Goal: Task Accomplishment & Management: Use online tool/utility

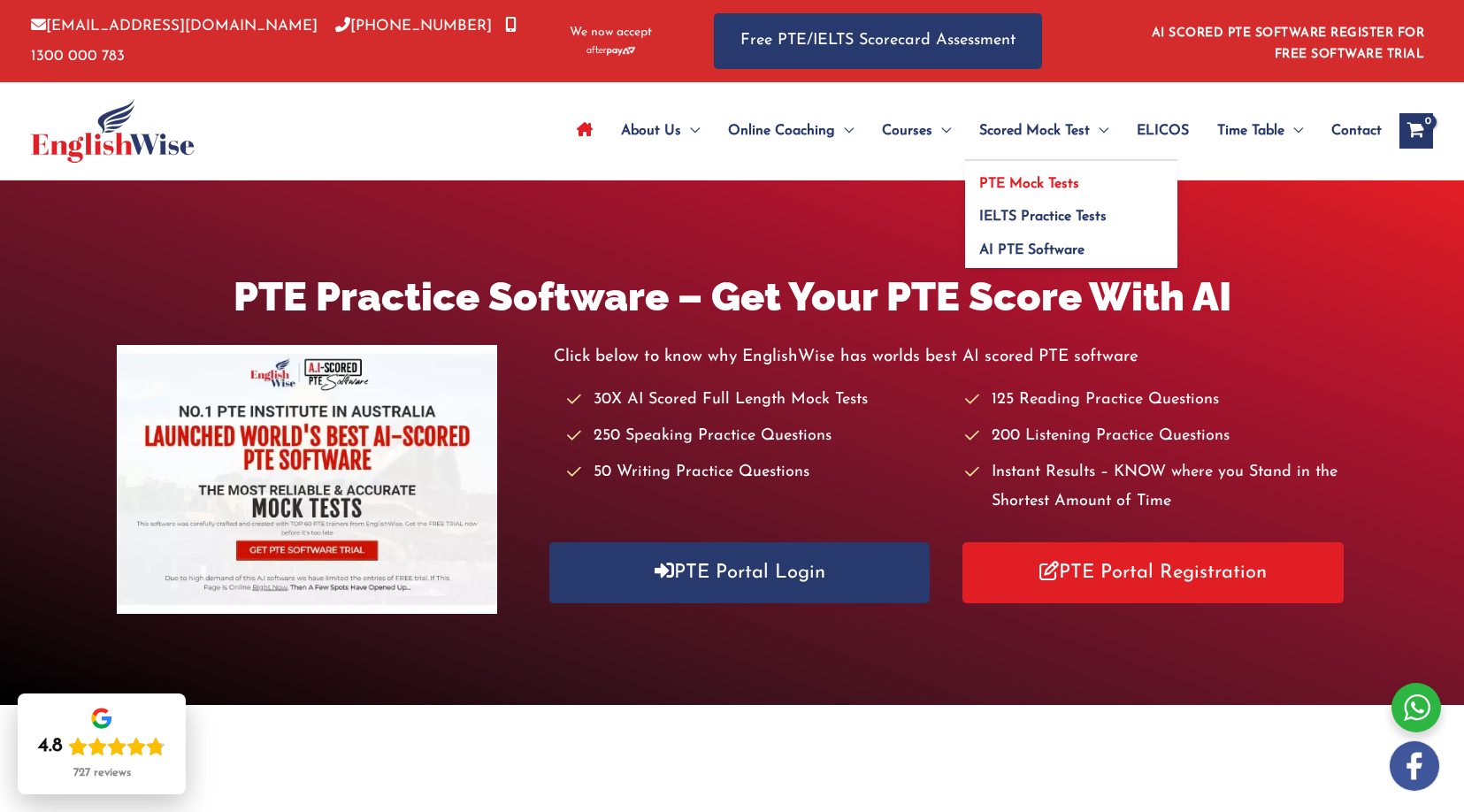
click at [1010, 180] on span "PTE Mock Tests" at bounding box center [1029, 183] width 100 height 14
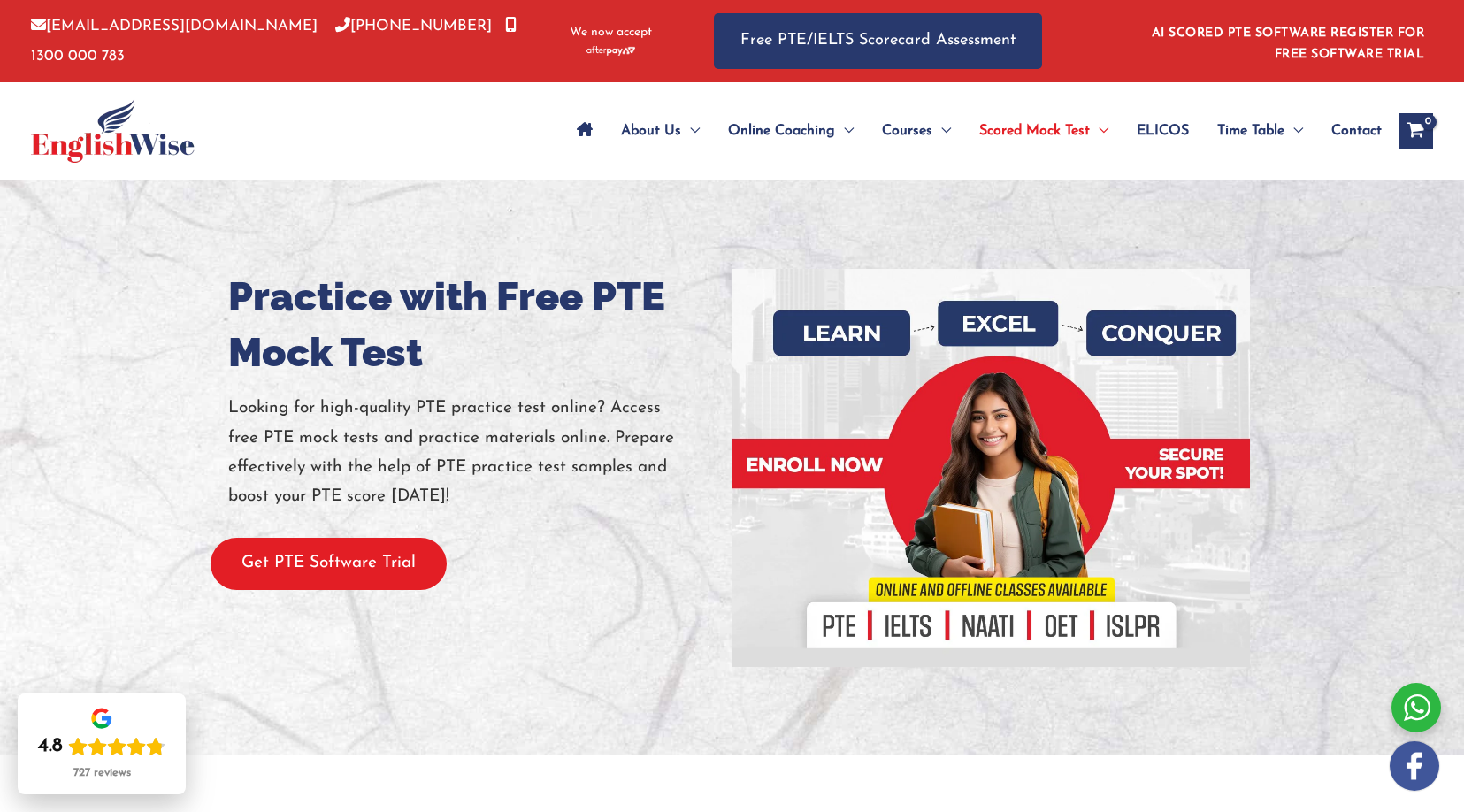
click at [392, 556] on button "Get PTE Software Trial" at bounding box center [328, 564] width 236 height 52
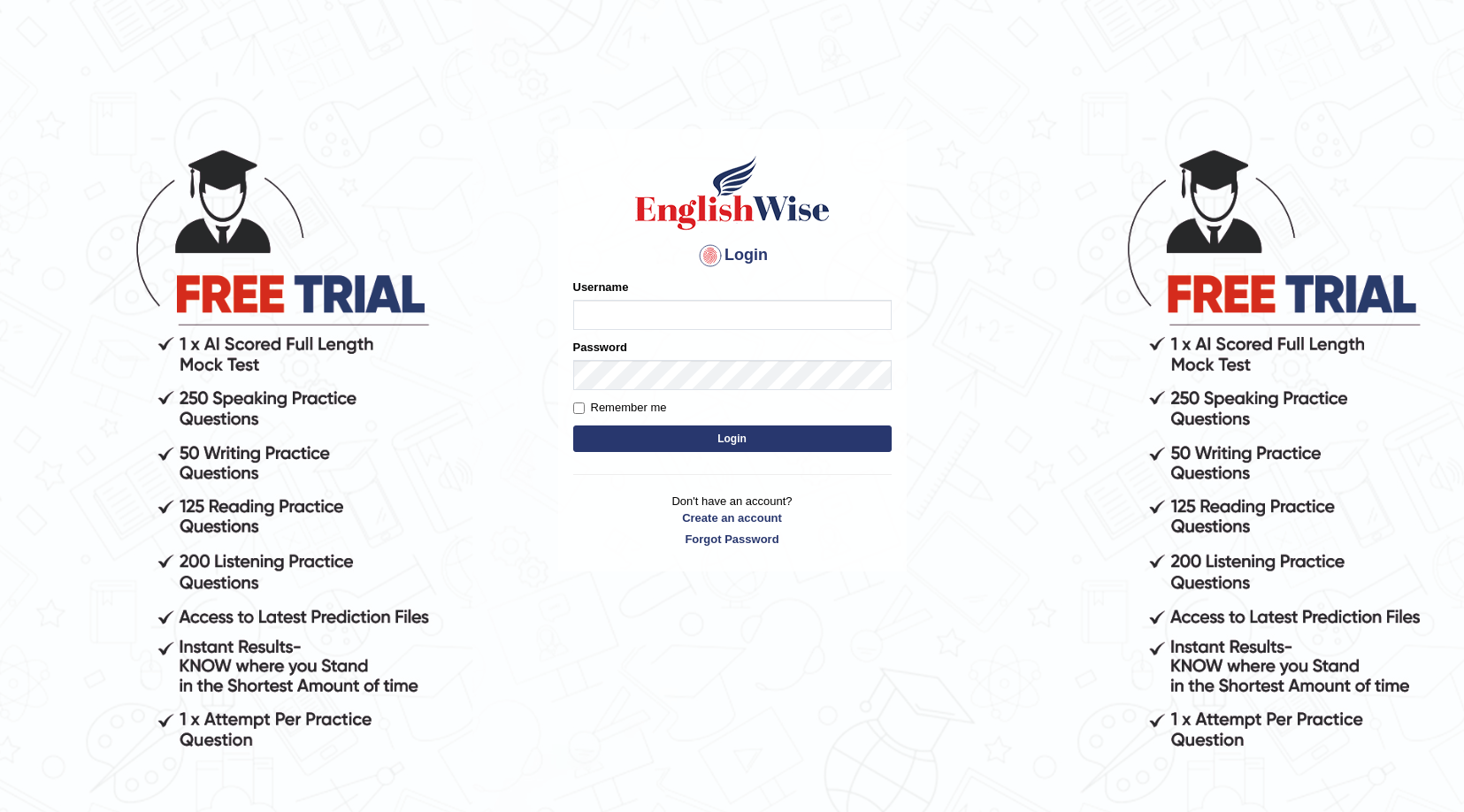
click at [591, 322] on input "Username" at bounding box center [732, 315] width 319 height 30
type input "lateesh"
click at [669, 447] on button "Login" at bounding box center [732, 438] width 319 height 27
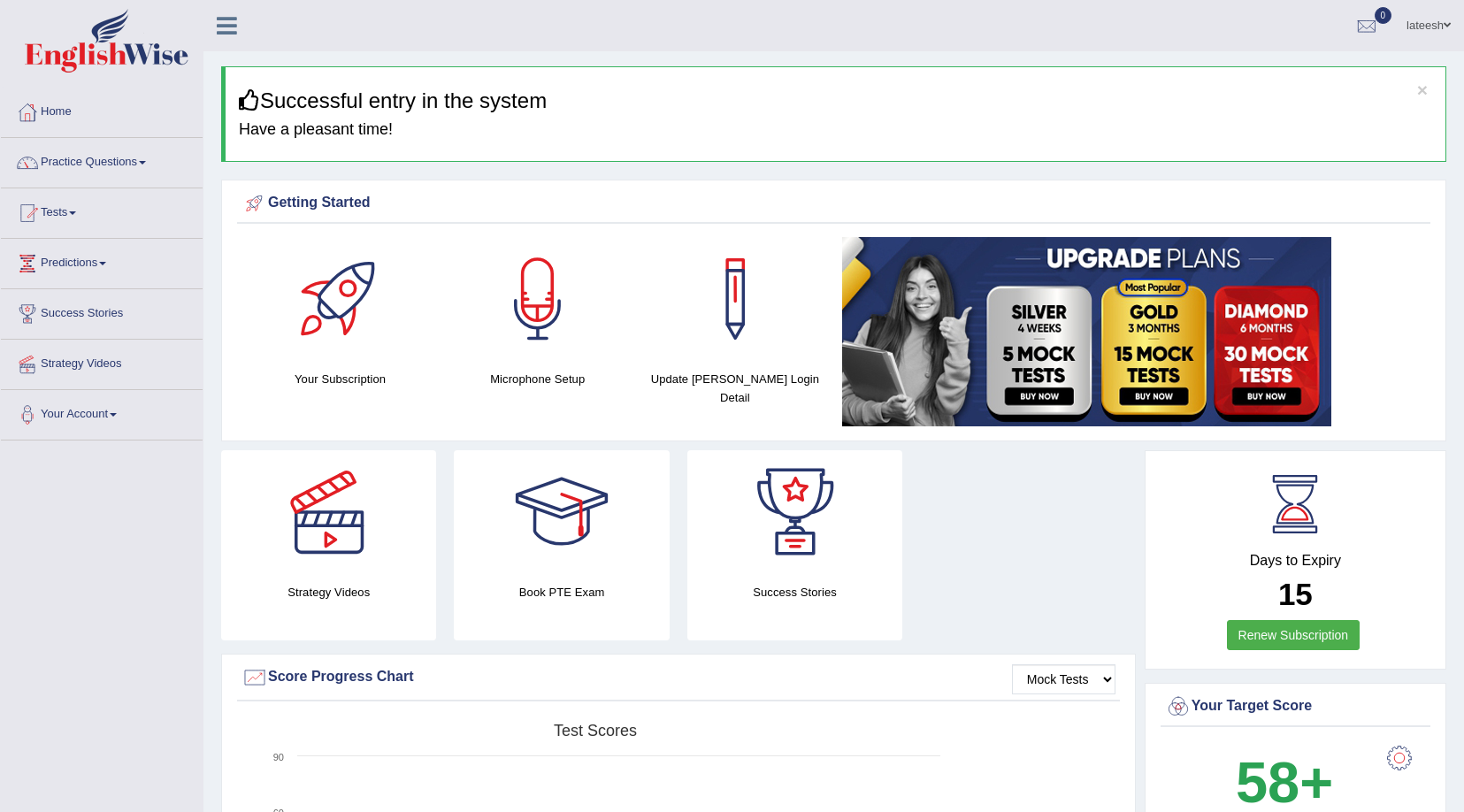
click at [560, 306] on div at bounding box center [538, 299] width 124 height 124
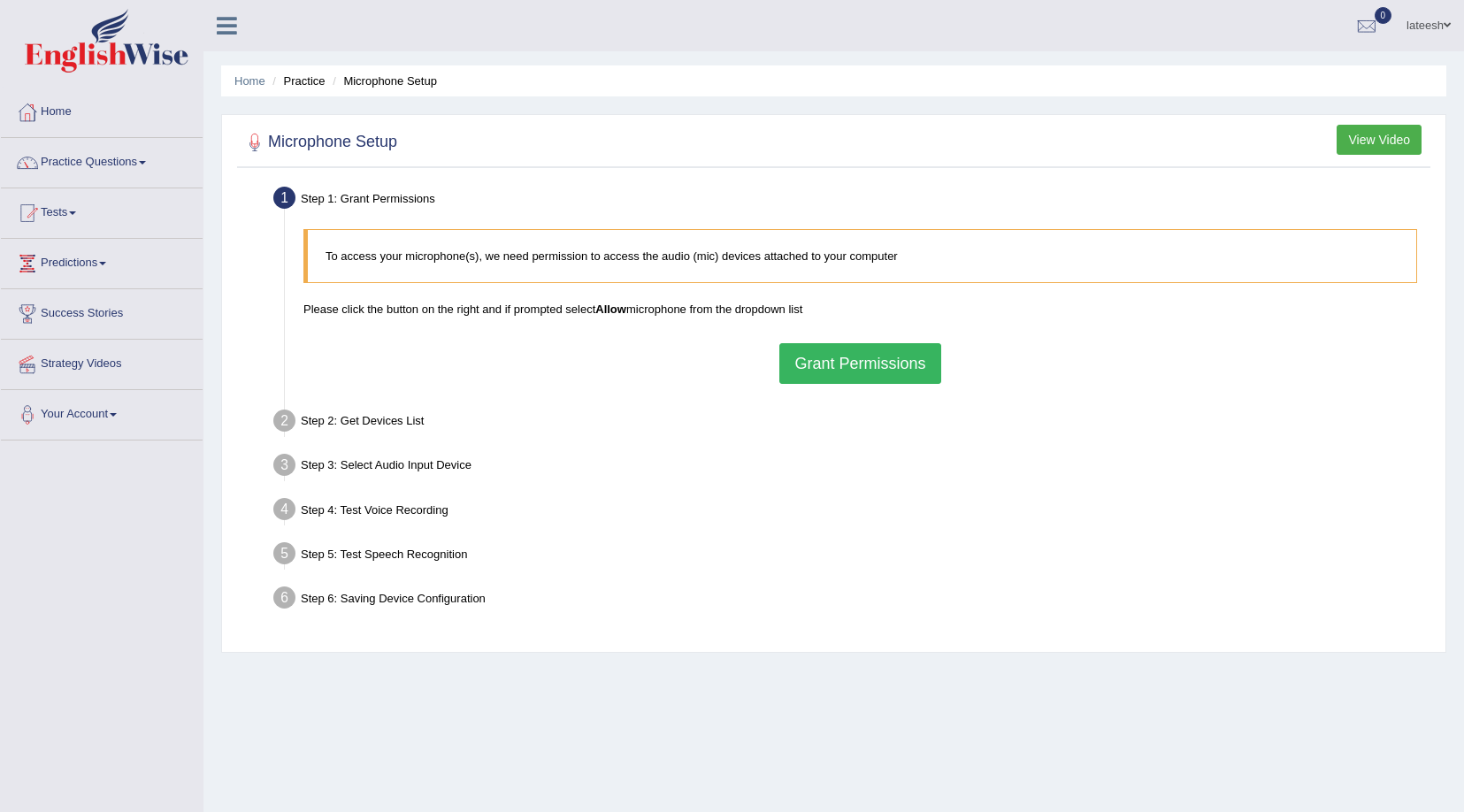
click at [836, 369] on button "Grant Permissions" at bounding box center [859, 364] width 161 height 41
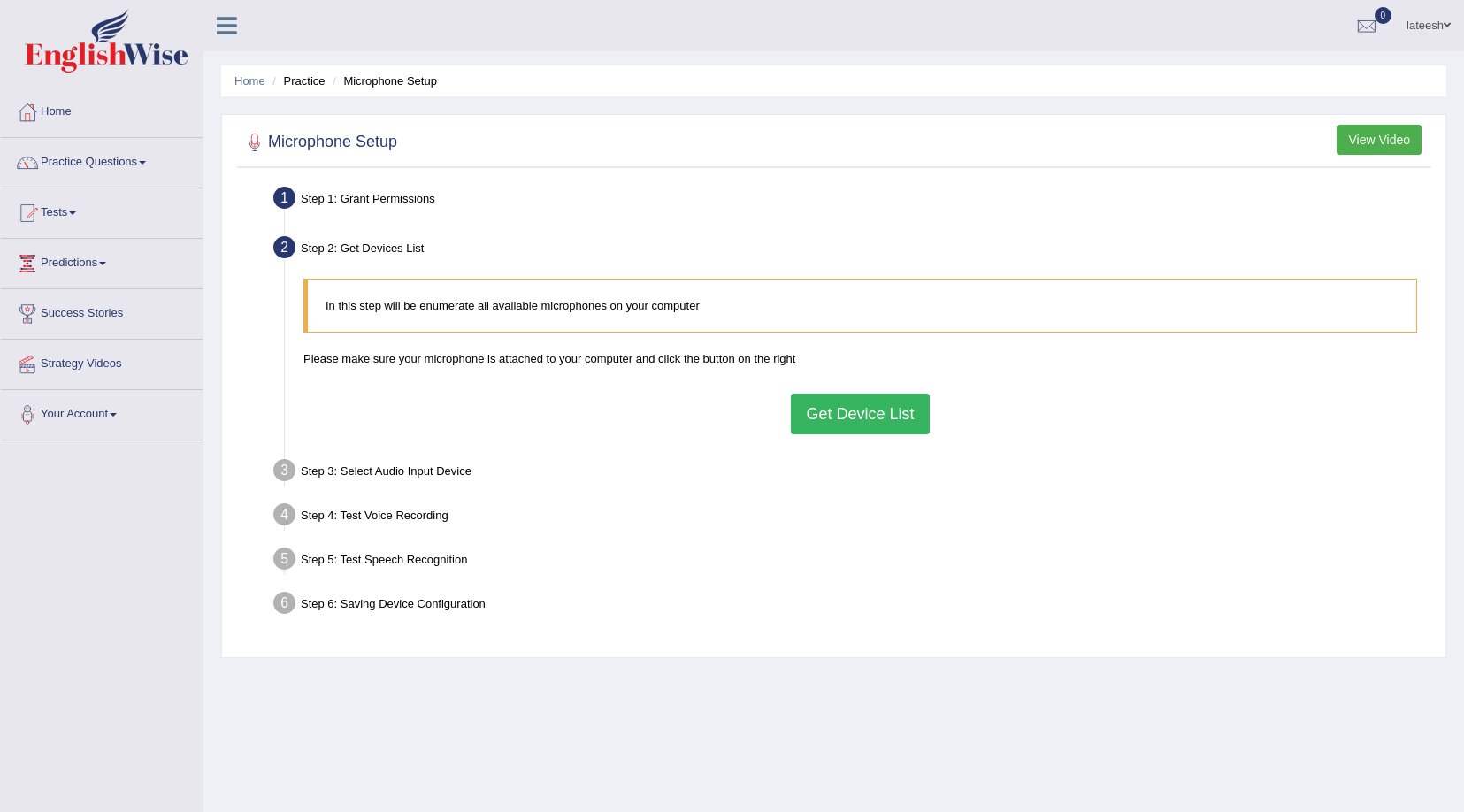
click at [869, 418] on button "Get Device List" at bounding box center [859, 414] width 138 height 41
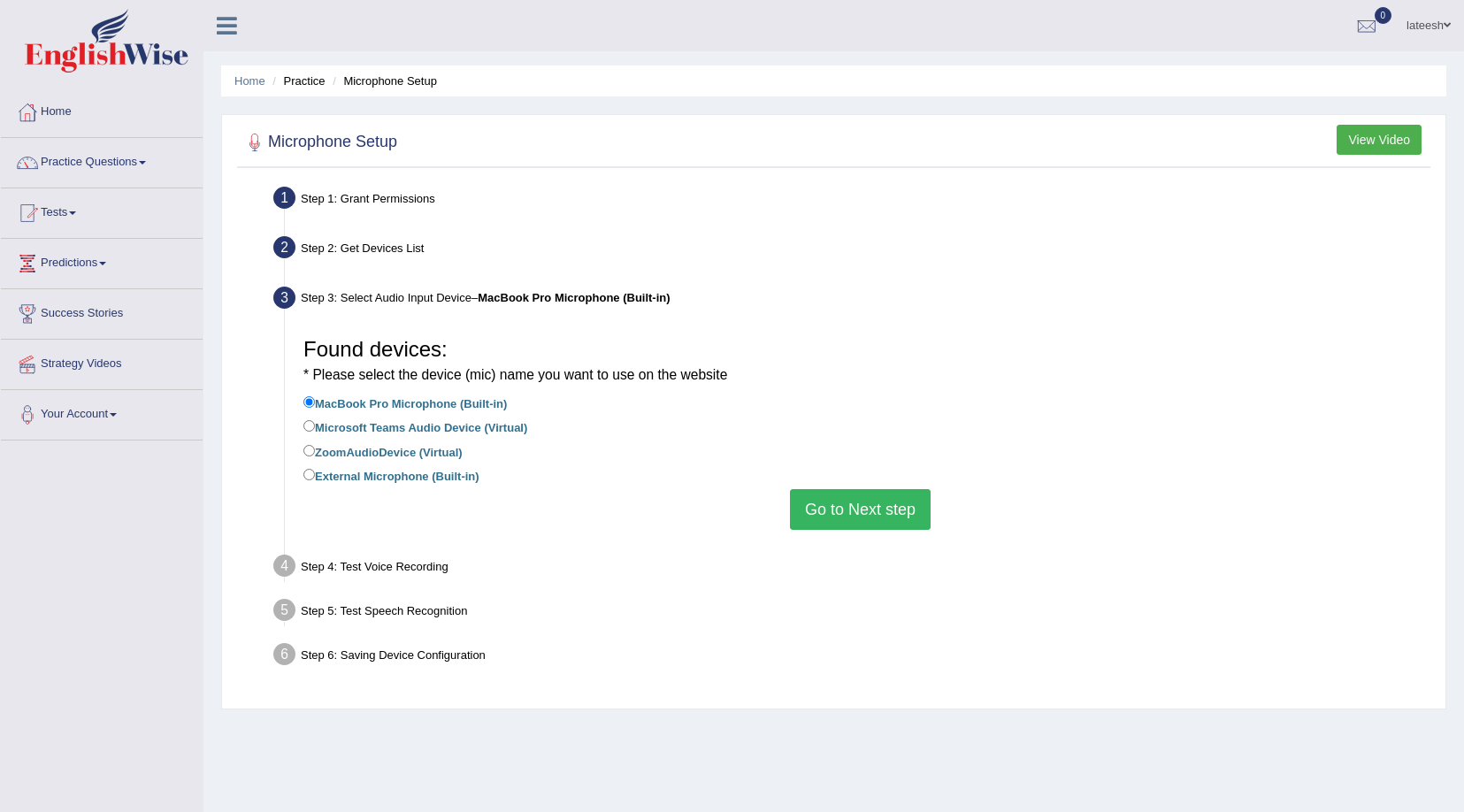
click at [407, 474] on label "External Microphone (Built-in)" at bounding box center [392, 474] width 176 height 19
click at [315, 474] on input "External Microphone (Built-in)" at bounding box center [309, 474] width 11 height 11
radio input "true"
click at [443, 408] on label "MacBook Pro Microphone (Built-in)" at bounding box center [406, 402] width 204 height 19
click at [315, 407] on input "MacBook Pro Microphone (Built-in)" at bounding box center [309, 402] width 11 height 11
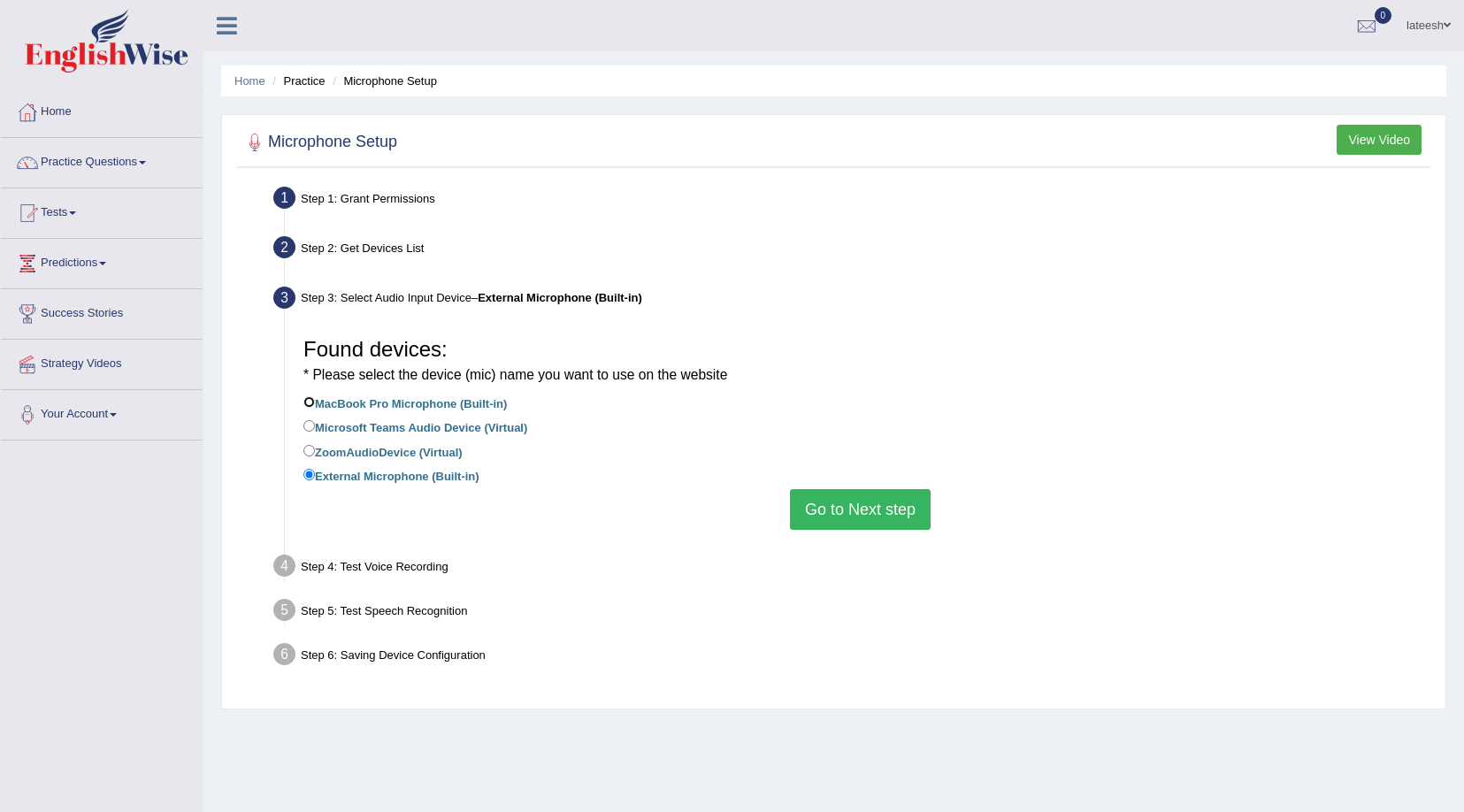
radio input "true"
click at [434, 434] on label "Microsoft Teams Audio Device (Virtual)" at bounding box center [416, 426] width 224 height 19
click at [315, 431] on input "Microsoft Teams Audio Device (Virtual)" at bounding box center [309, 426] width 11 height 11
radio input "true"
click at [431, 454] on label "ZoomAudioDevice (Virtual)" at bounding box center [383, 451] width 159 height 19
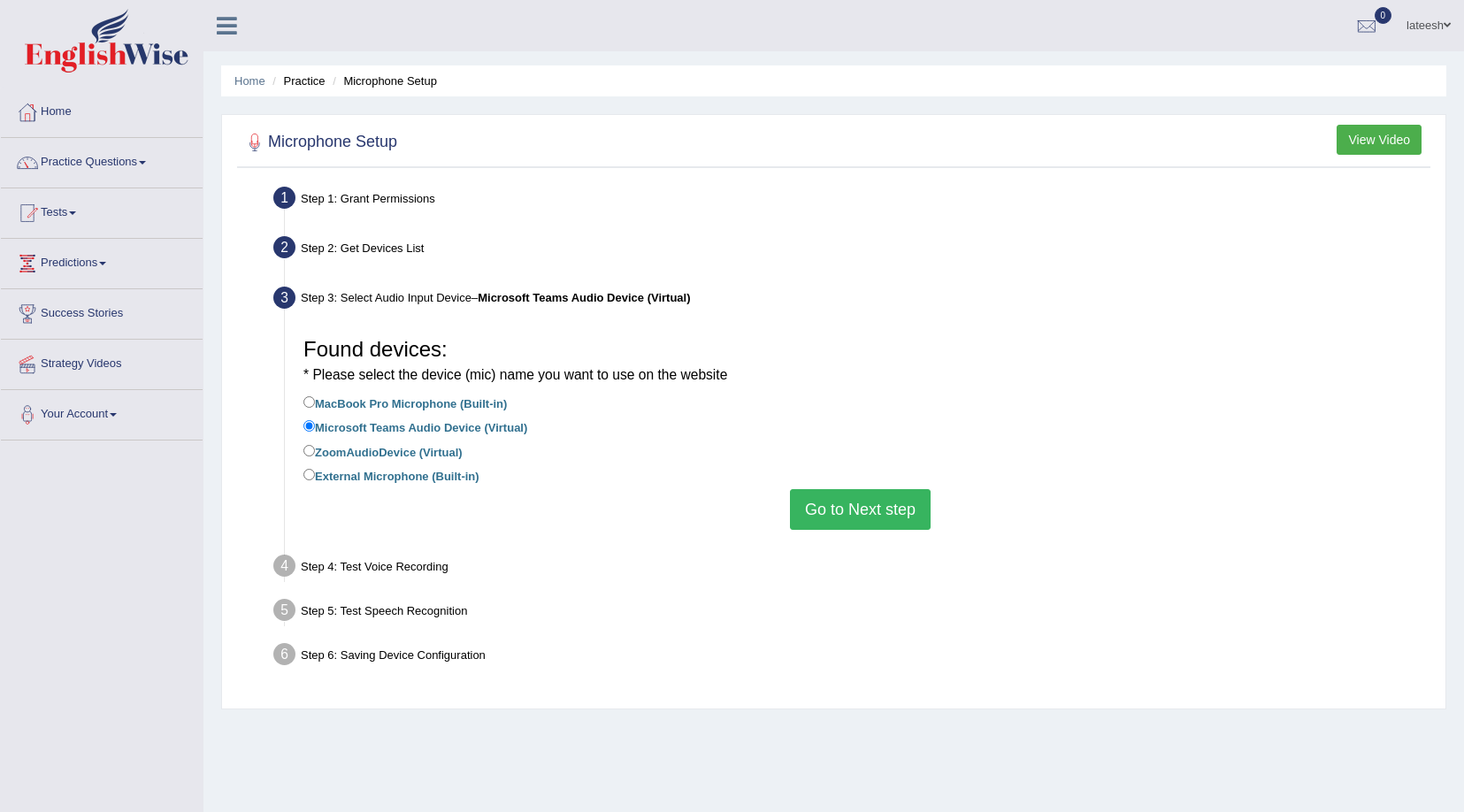
click at [315, 454] on input "ZoomAudioDevice (Virtual)" at bounding box center [309, 450] width 11 height 11
radio input "true"
click at [412, 476] on label "External Microphone (Built-in)" at bounding box center [392, 474] width 176 height 19
click at [315, 476] on input "External Microphone (Built-in)" at bounding box center [309, 474] width 11 height 11
radio input "true"
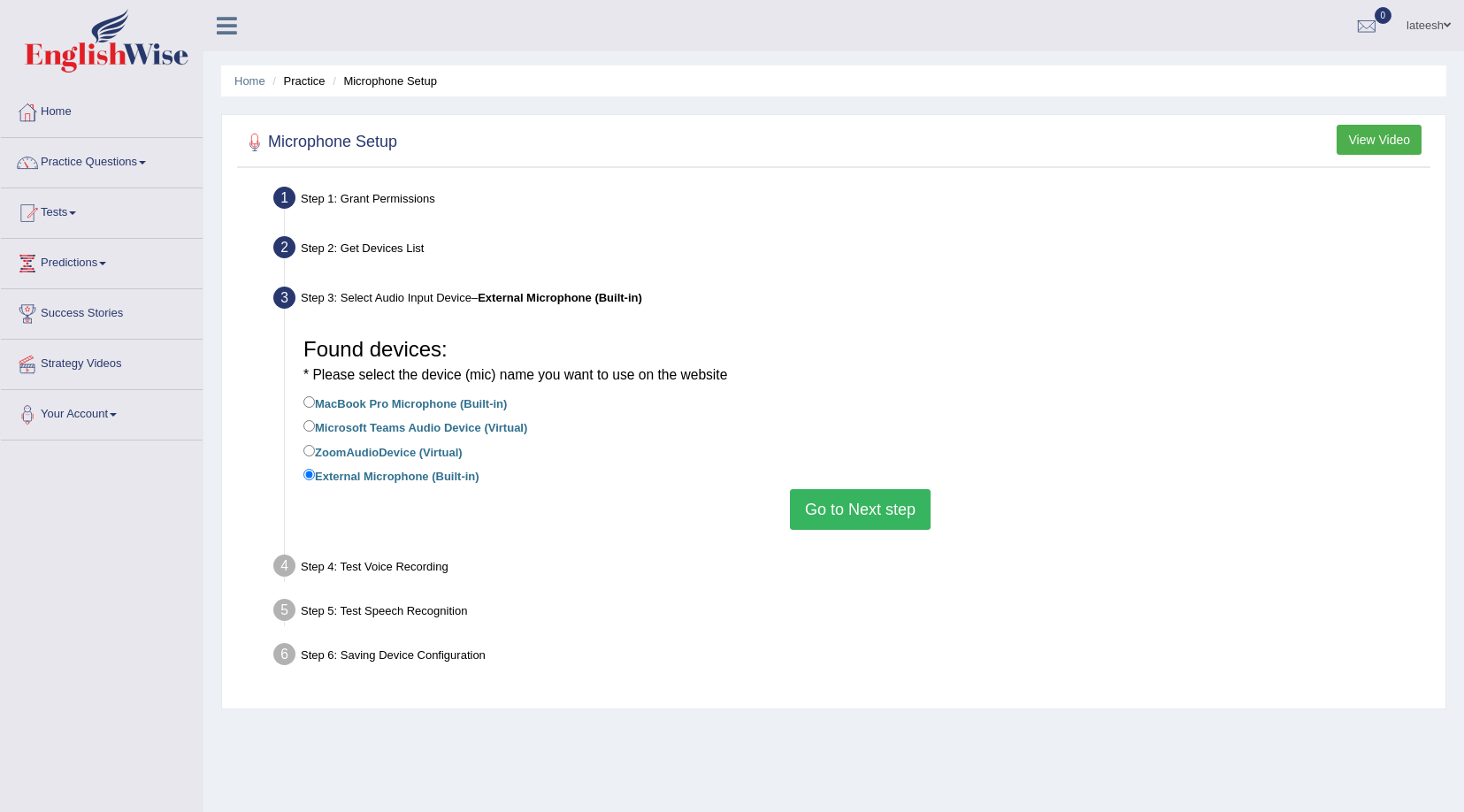
click at [830, 518] on button "Go to Next step" at bounding box center [860, 509] width 141 height 41
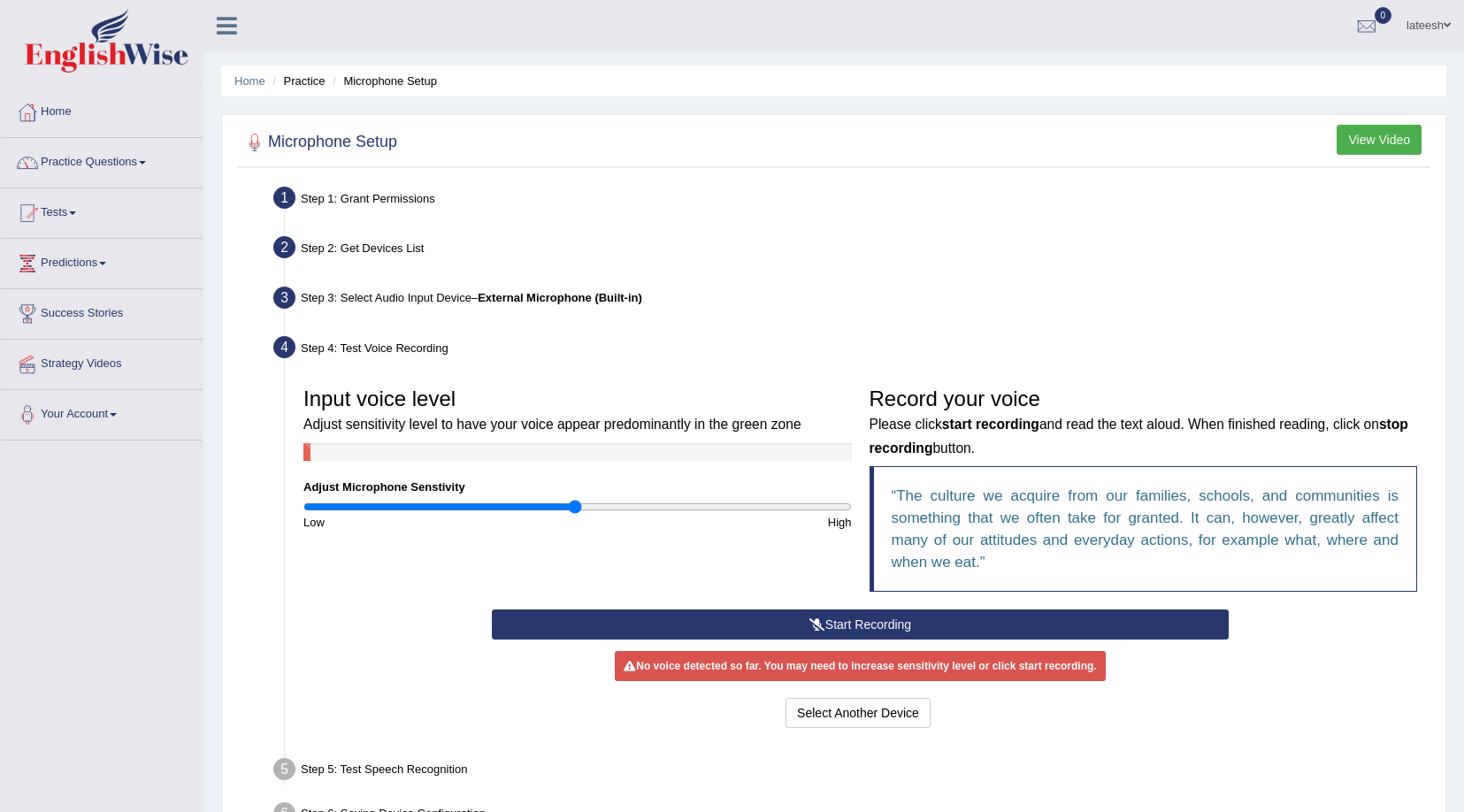
click at [806, 620] on button "Start Recording" at bounding box center [860, 624] width 737 height 30
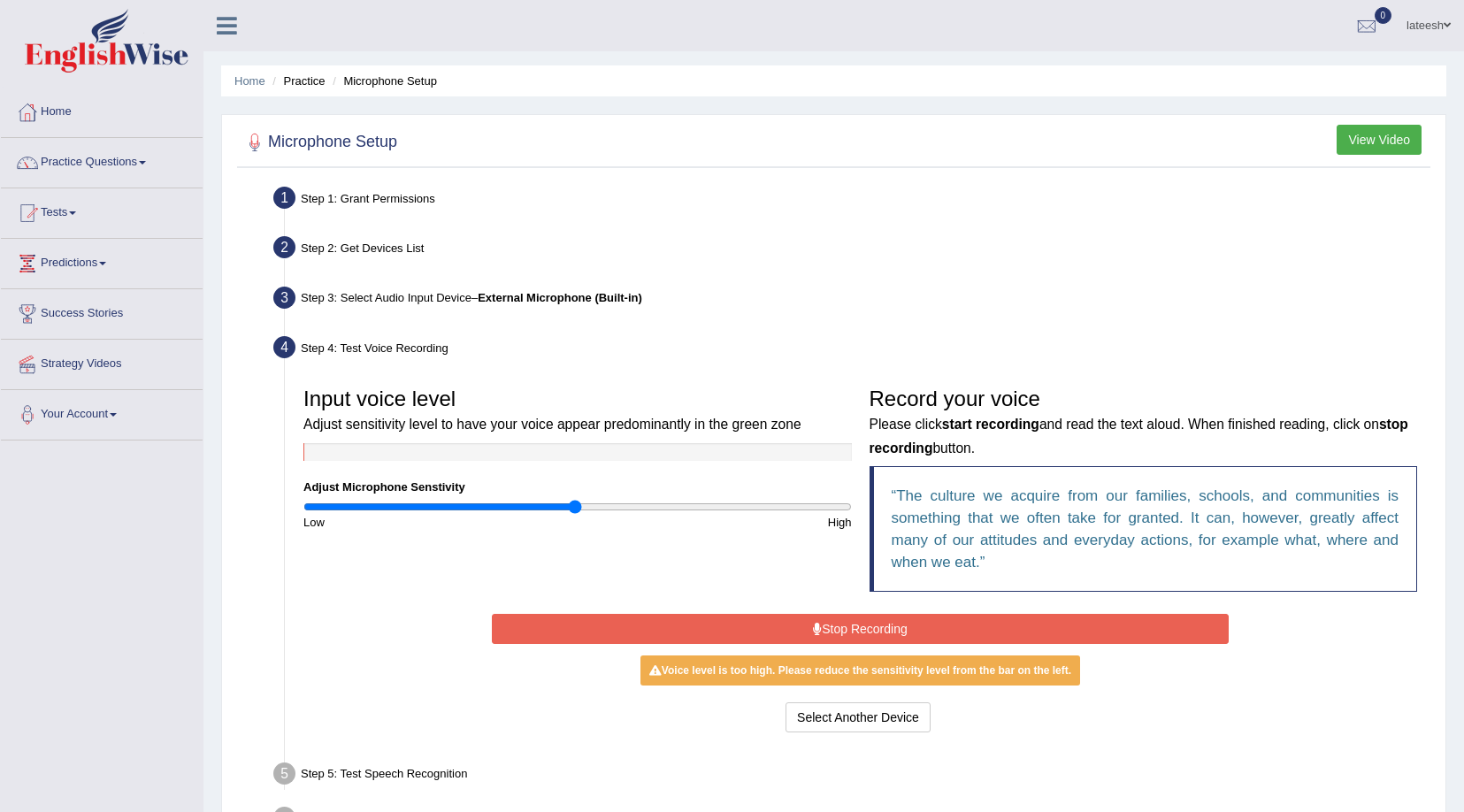
click at [806, 620] on button "Stop Recording" at bounding box center [860, 629] width 737 height 30
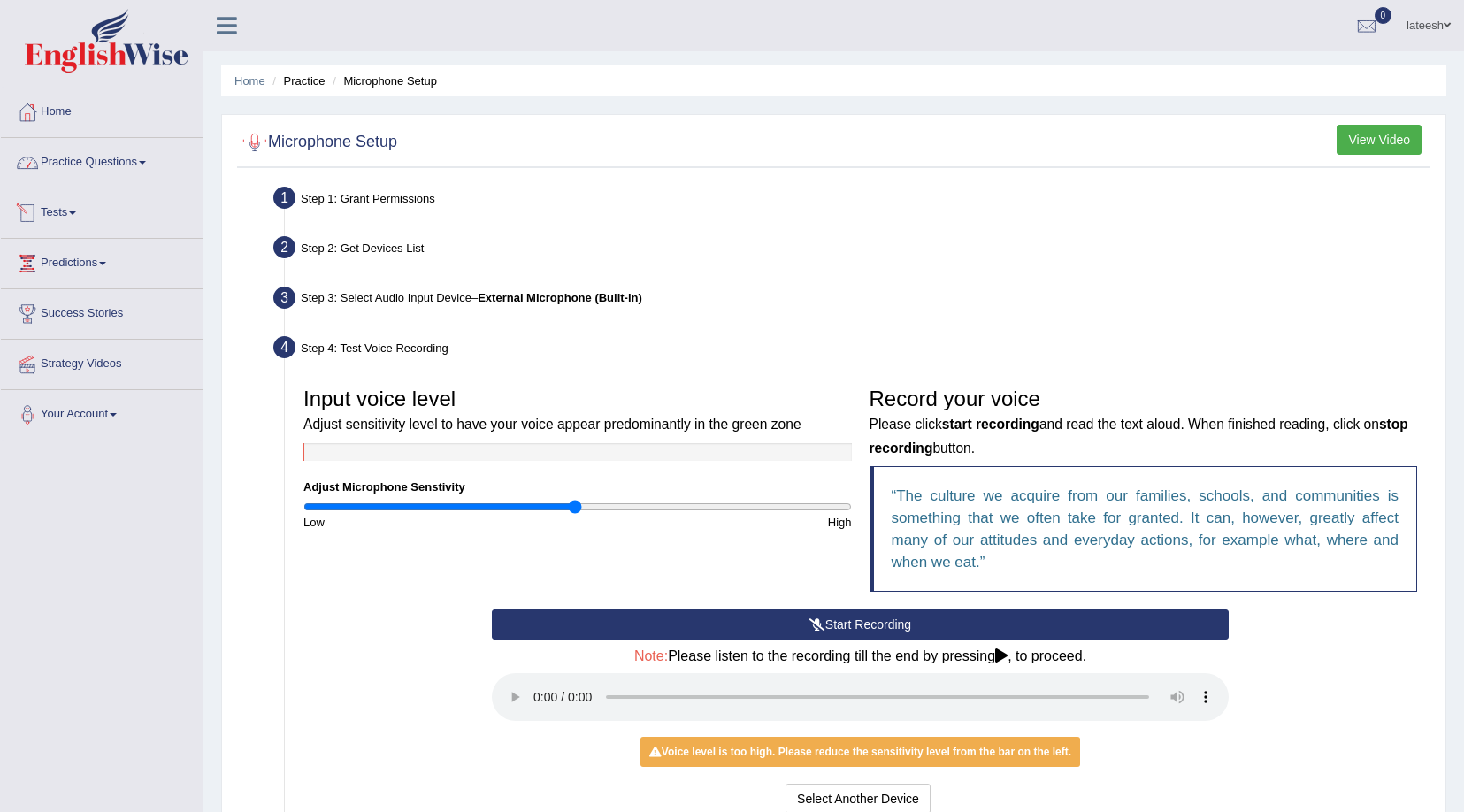
click at [83, 204] on link "Tests" at bounding box center [102, 210] width 202 height 44
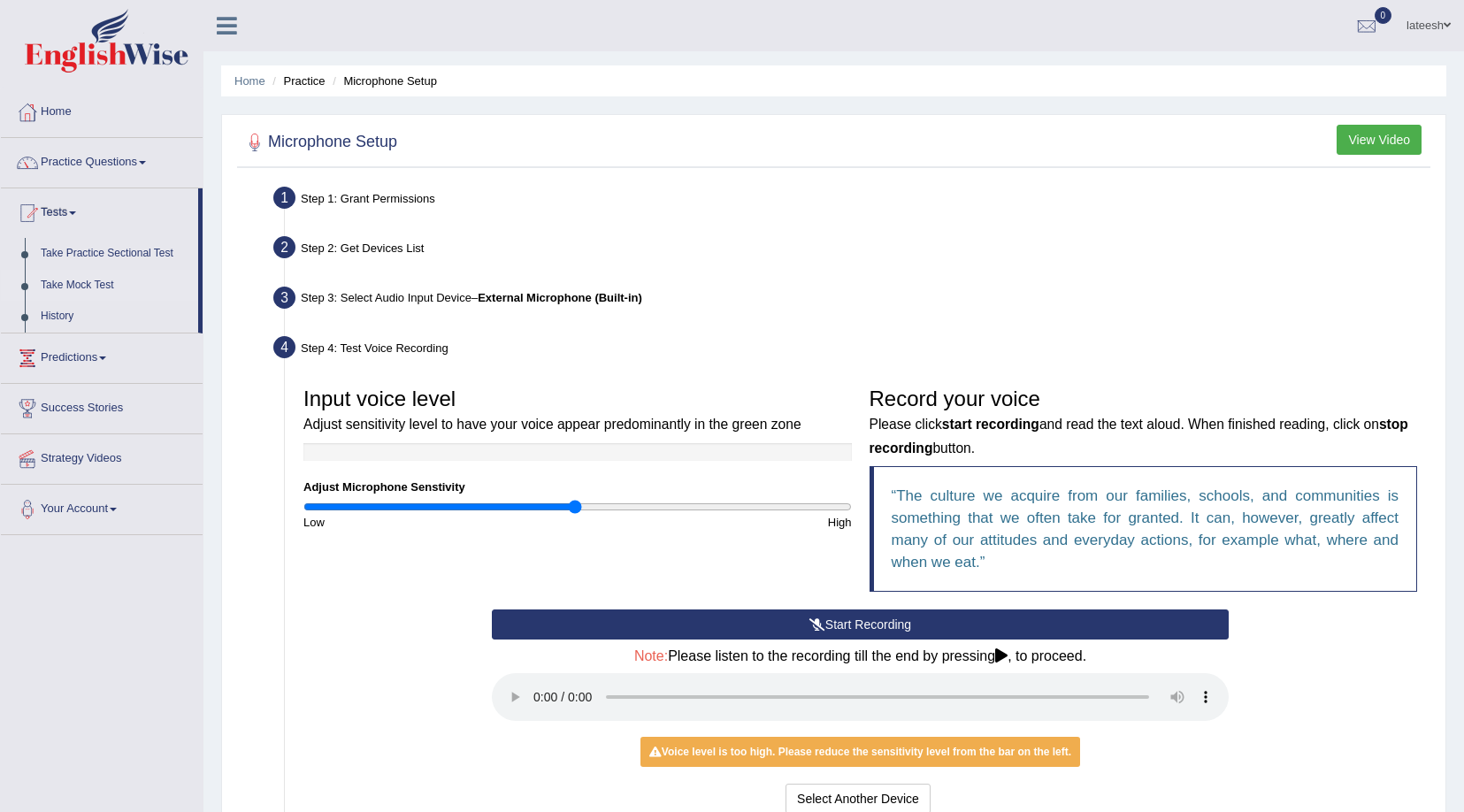
click at [98, 279] on link "Take Mock Test" at bounding box center [115, 285] width 166 height 31
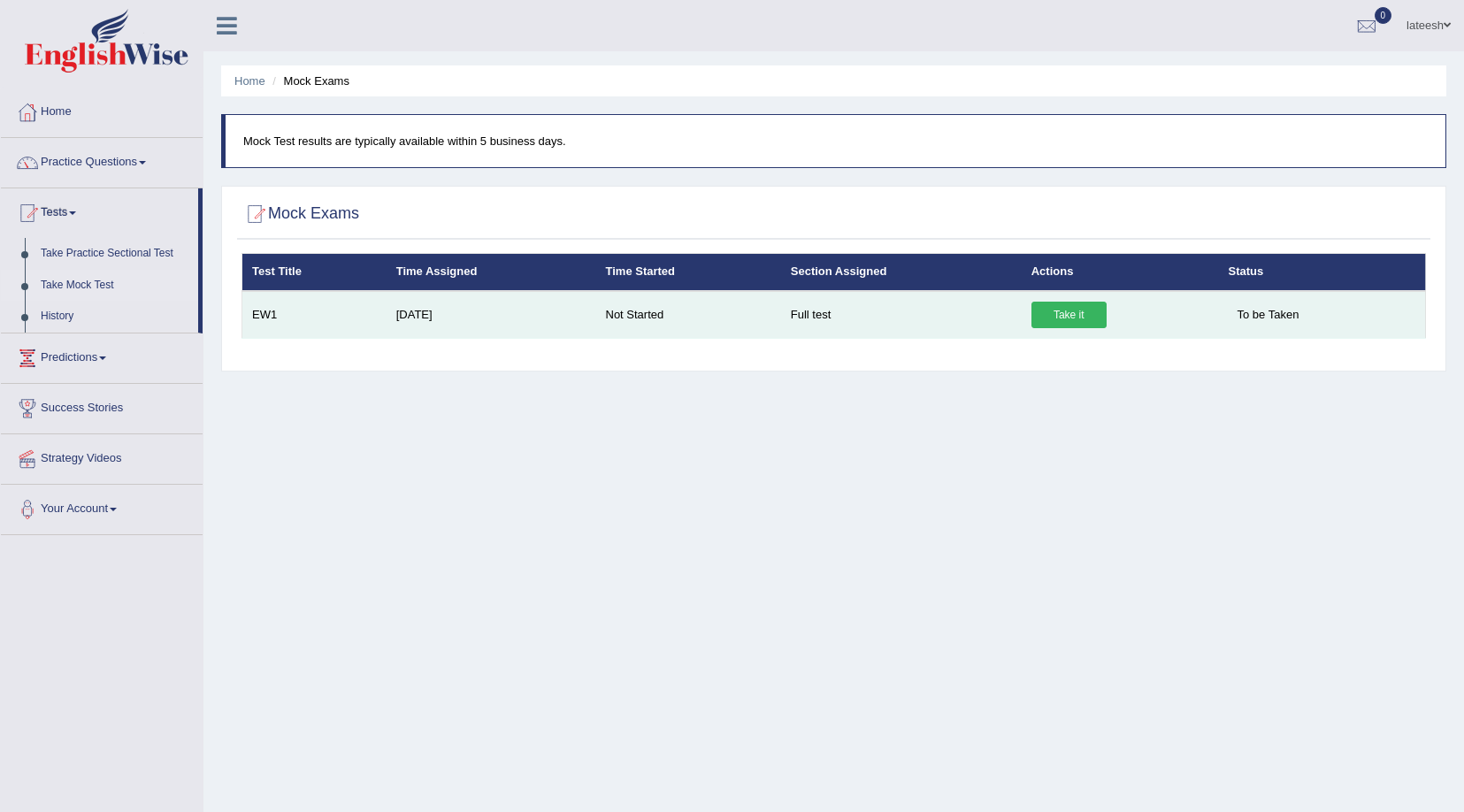
click at [1082, 315] on link "Take it" at bounding box center [1069, 315] width 75 height 27
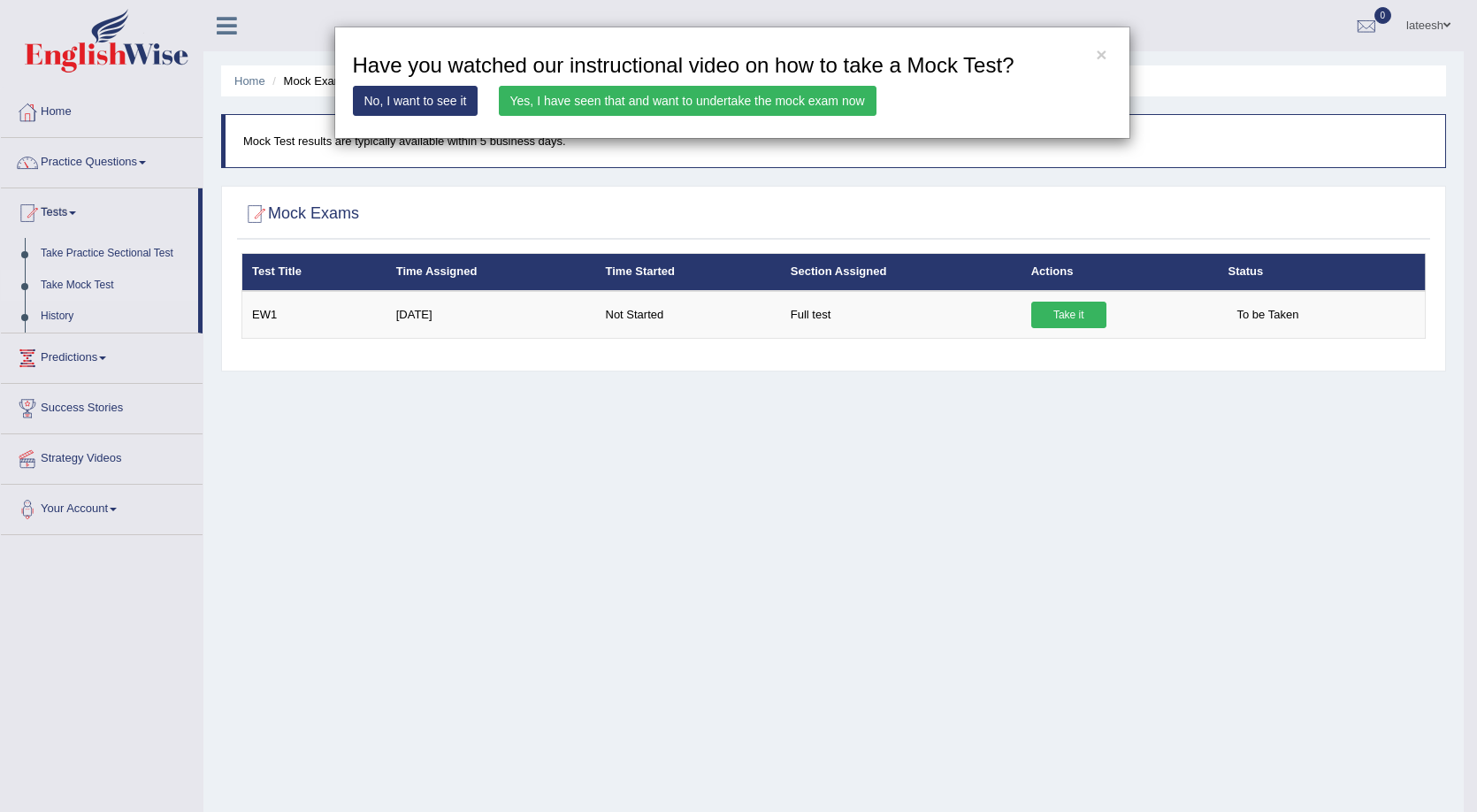
click at [673, 108] on link "Yes, I have seen that and want to undertake the mock exam now" at bounding box center [688, 101] width 378 height 30
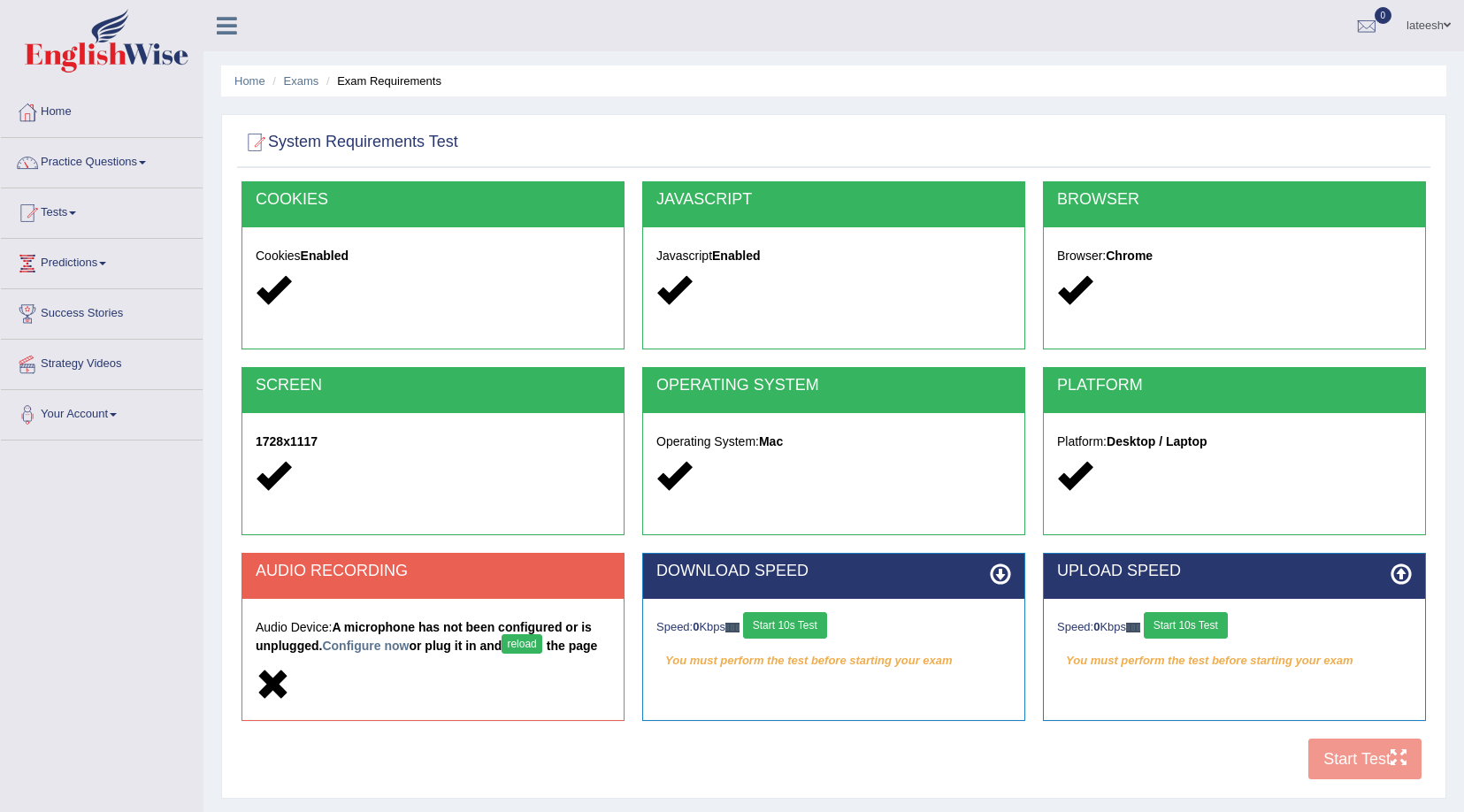
click at [480, 577] on h2 "AUDIO RECORDING" at bounding box center [432, 570] width 355 height 18
click at [381, 643] on link "Configure now" at bounding box center [366, 645] width 87 height 14
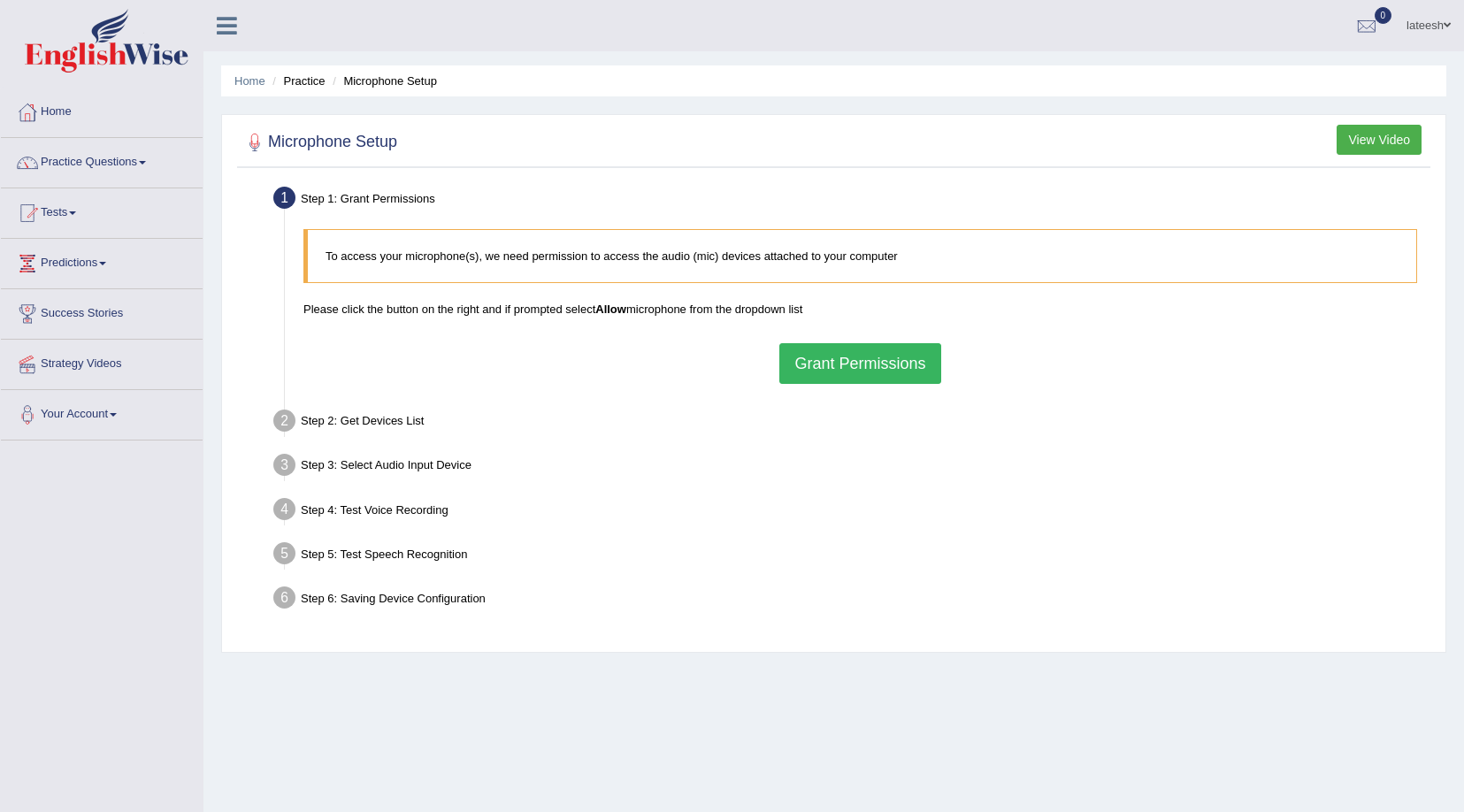
click at [841, 383] on div "To access your microphone(s), we need permission to access the audio (mic) devi…" at bounding box center [859, 306] width 1131 height 172
click at [858, 368] on button "Grant Permissions" at bounding box center [859, 364] width 161 height 41
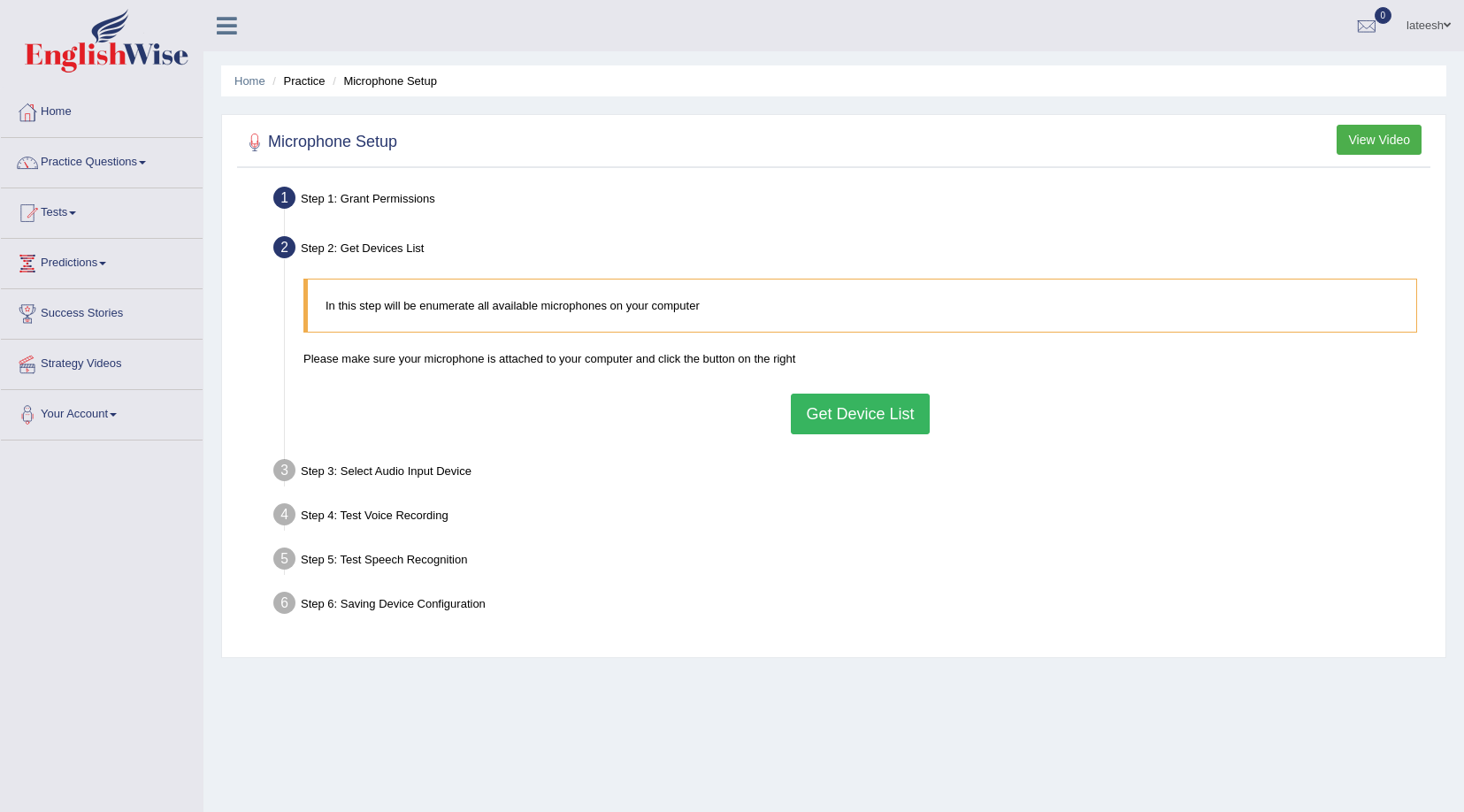
click at [853, 406] on button "Get Device List" at bounding box center [859, 414] width 138 height 41
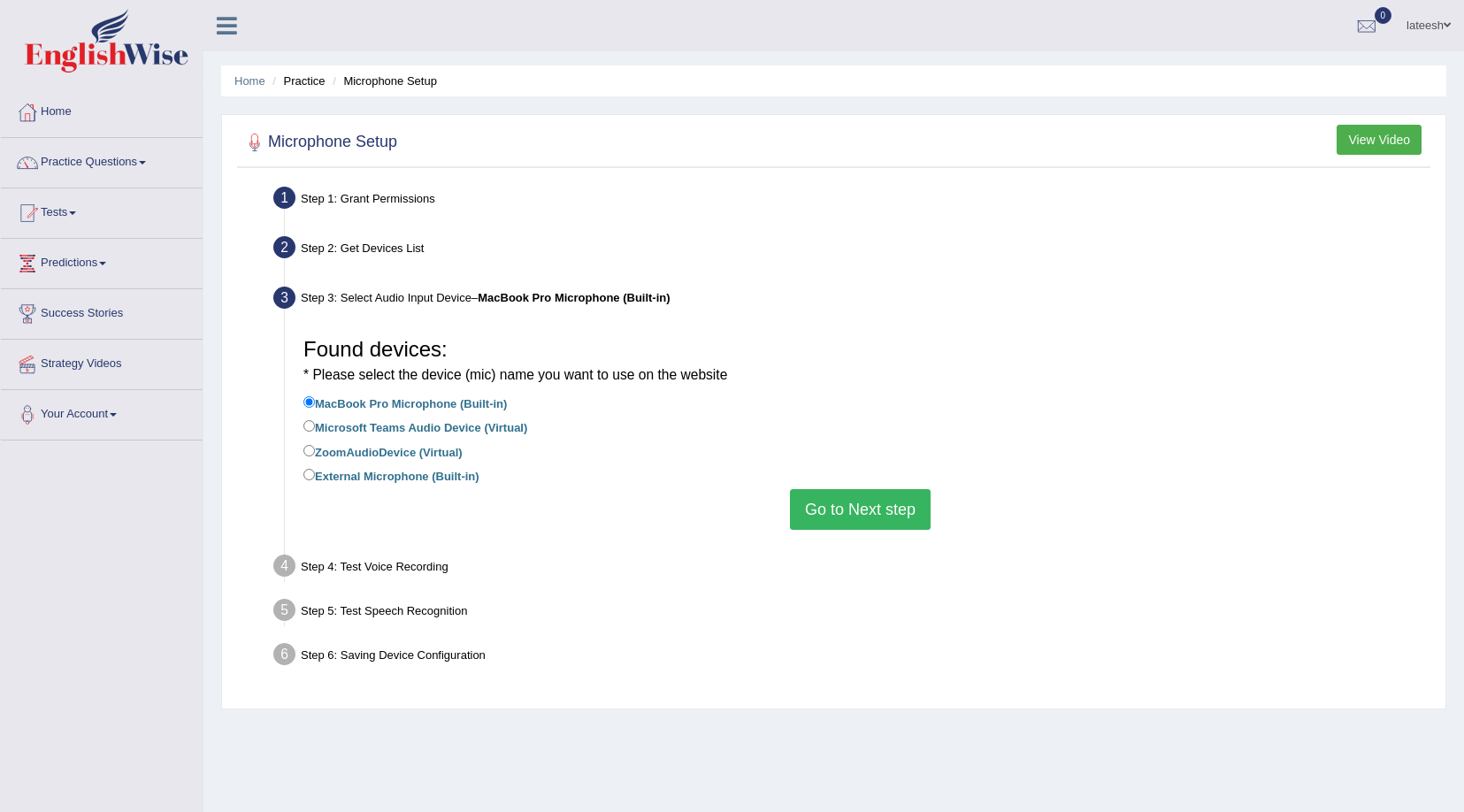
click at [833, 518] on button "Go to Next step" at bounding box center [860, 509] width 141 height 41
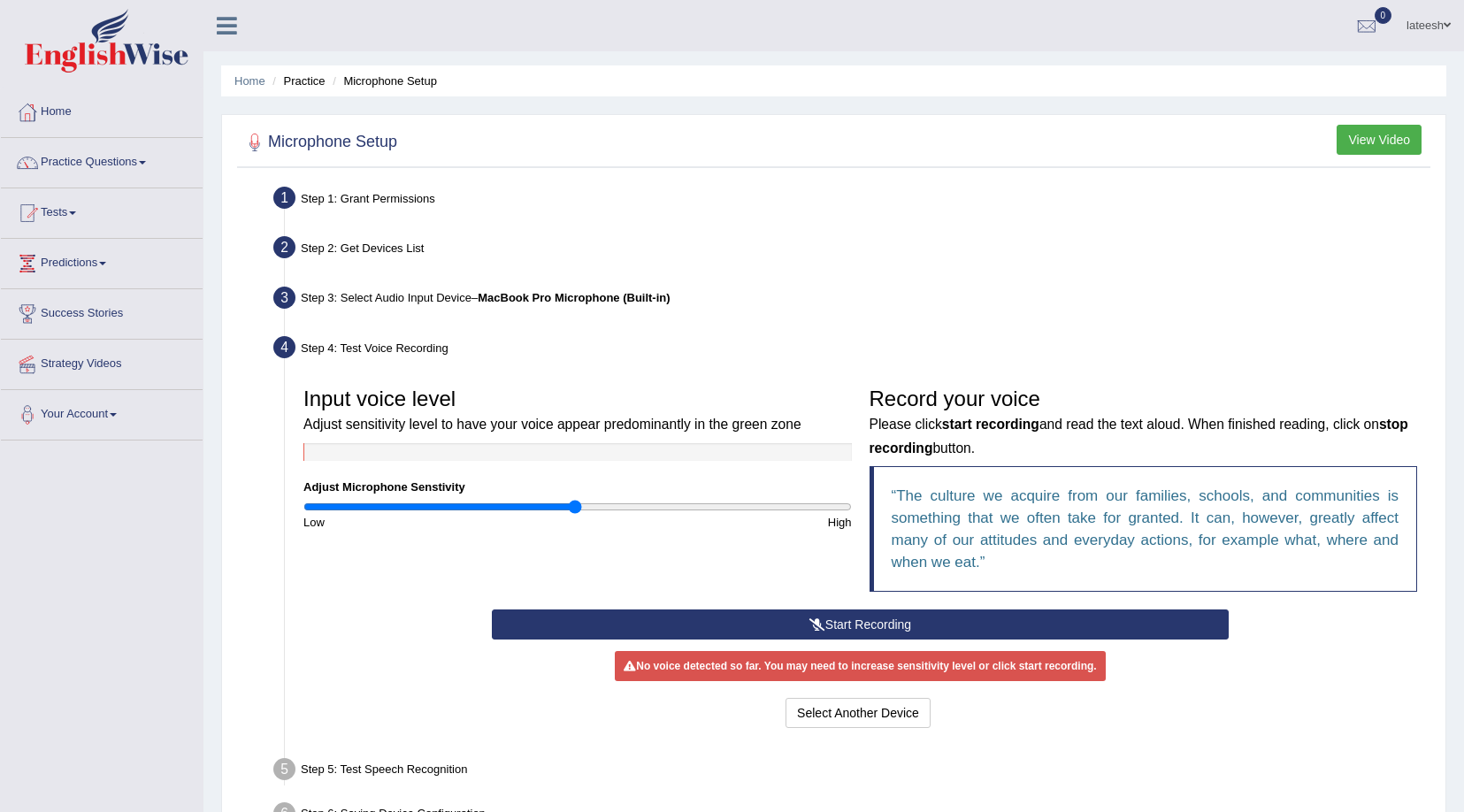
click at [830, 630] on button "Start Recording" at bounding box center [860, 624] width 737 height 30
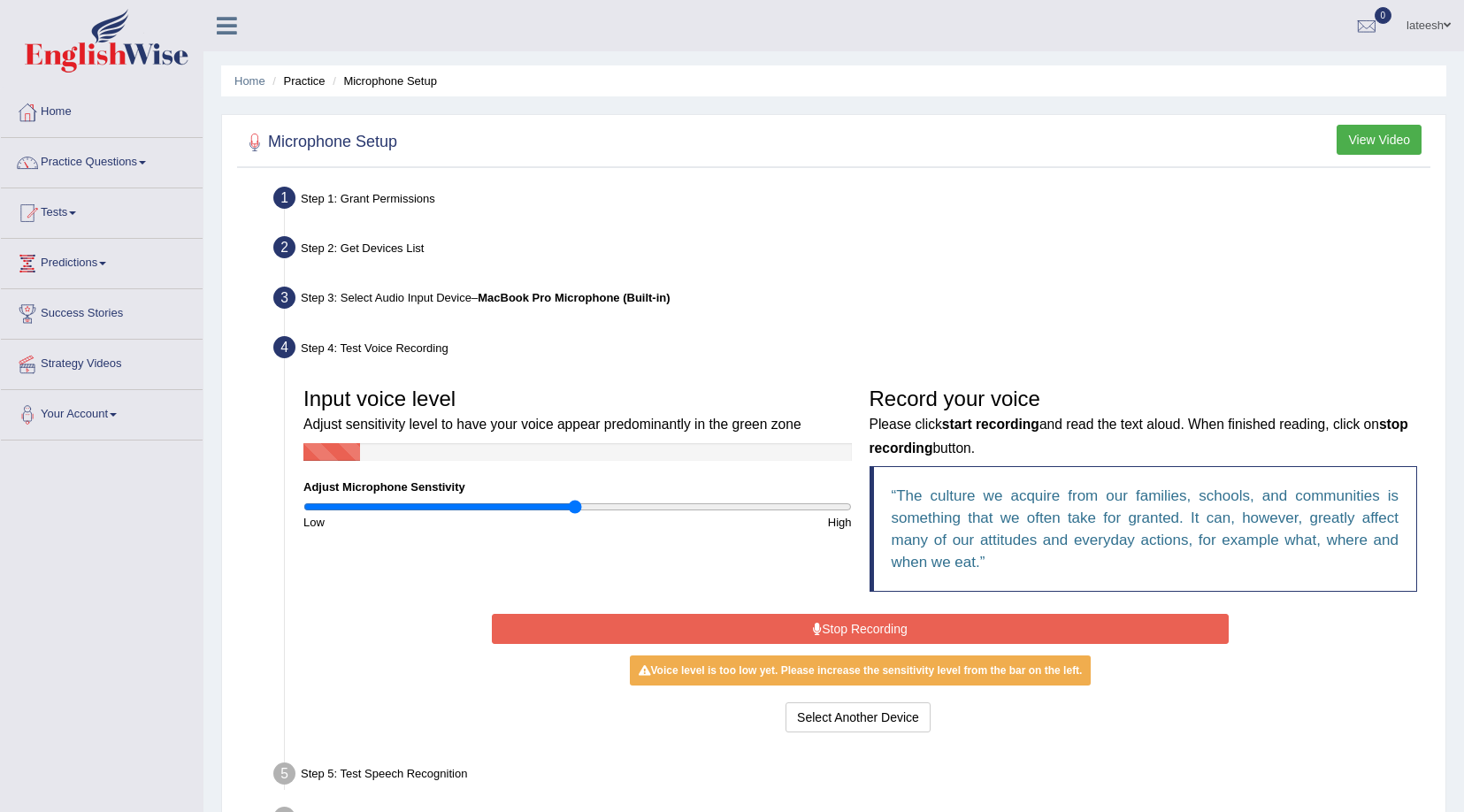
click at [861, 635] on button "Stop Recording" at bounding box center [860, 629] width 737 height 30
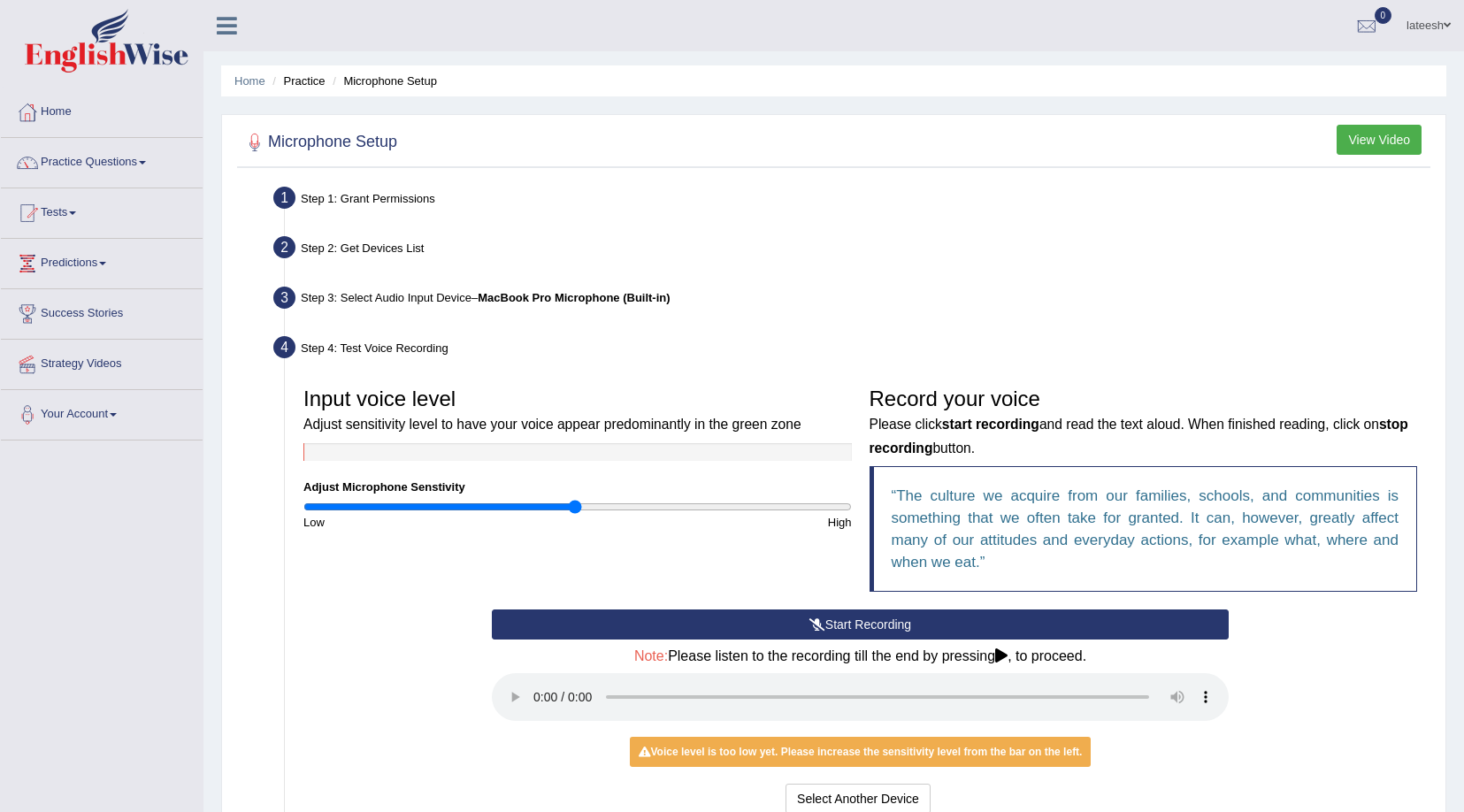
click at [1432, 432] on div "Microphone Setup View Video Step 1: Grant Permissions To access your microphone…" at bounding box center [833, 533] width 1225 height 839
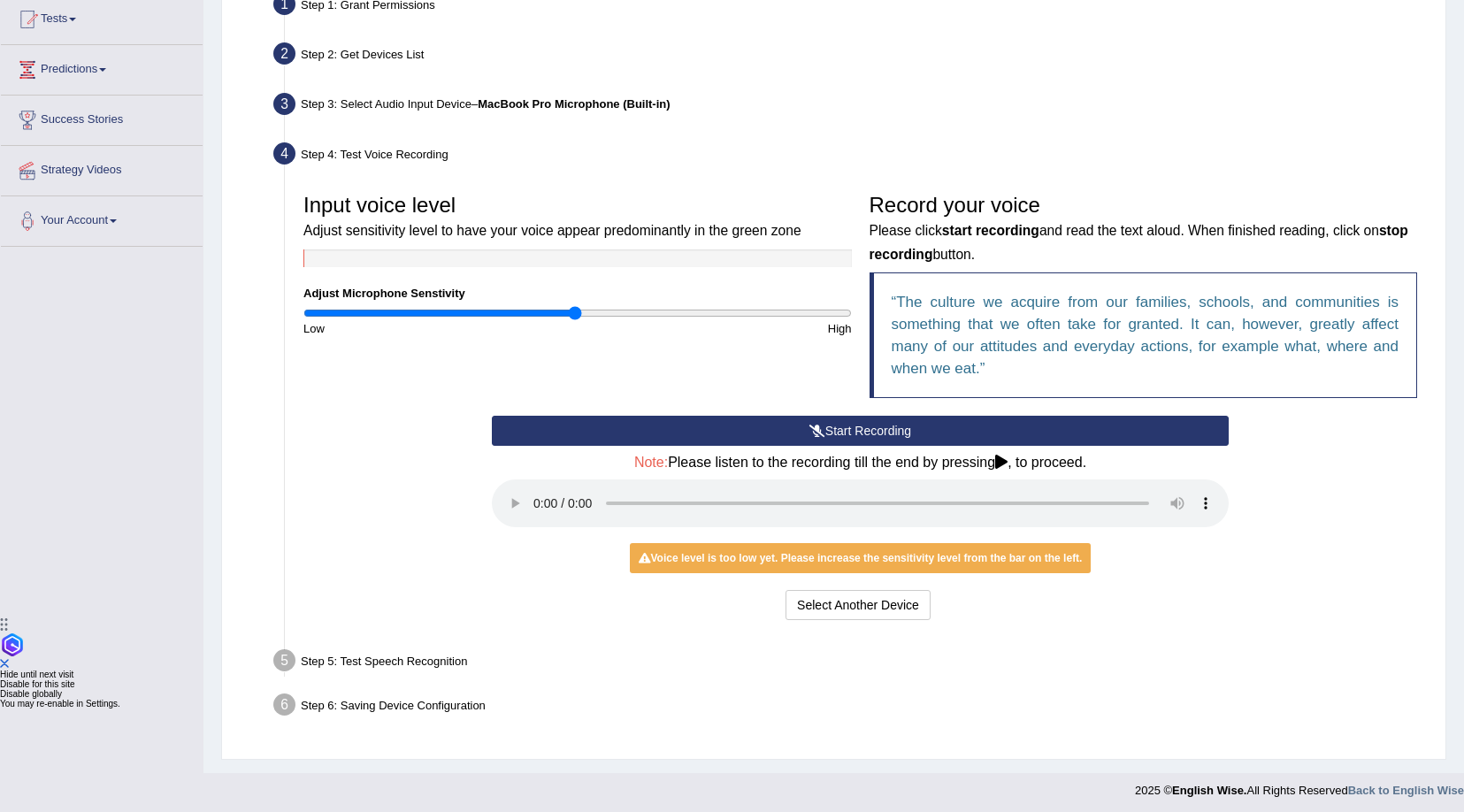
scroll to position [199, 0]
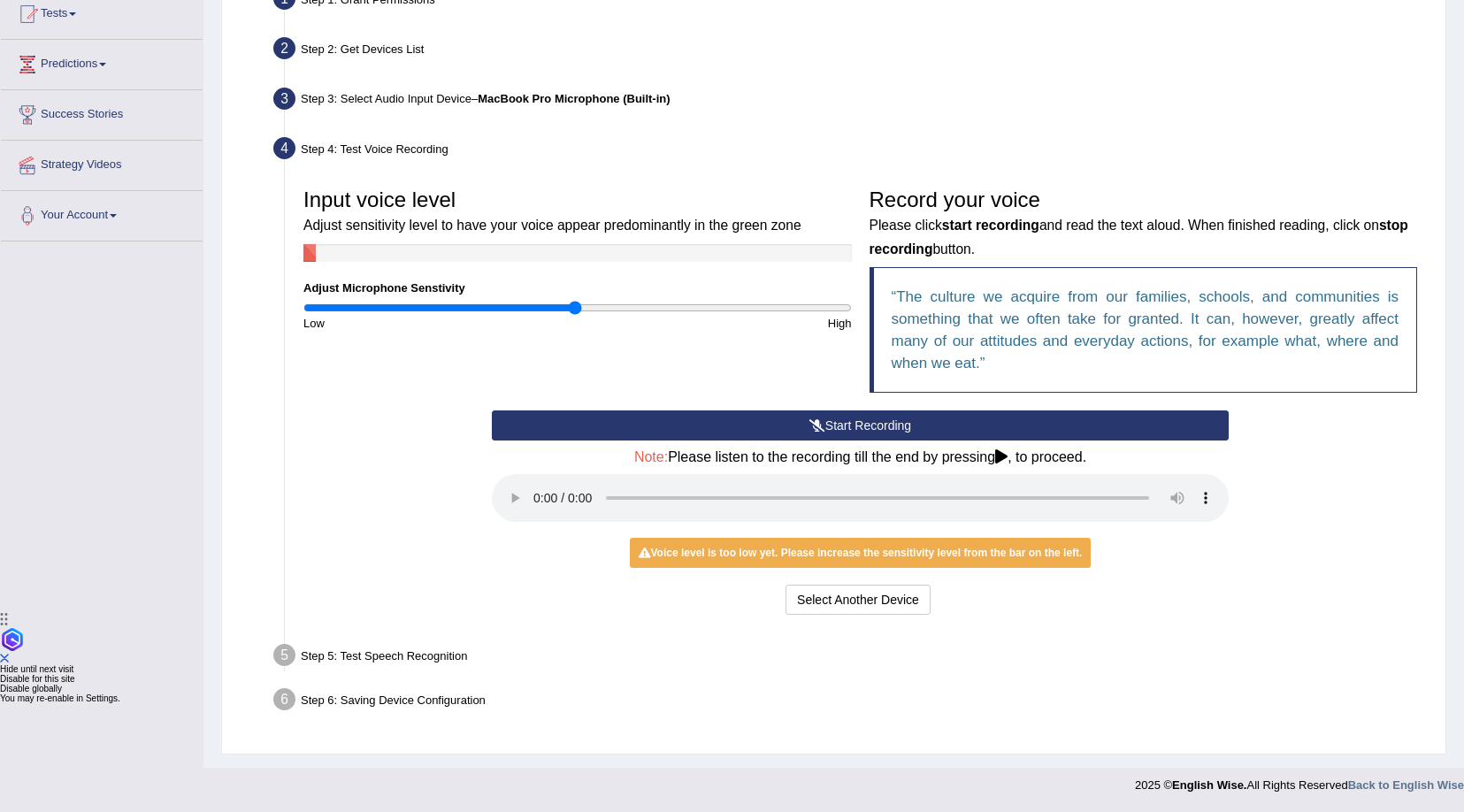
click at [823, 428] on button "Start Recording" at bounding box center [860, 425] width 737 height 30
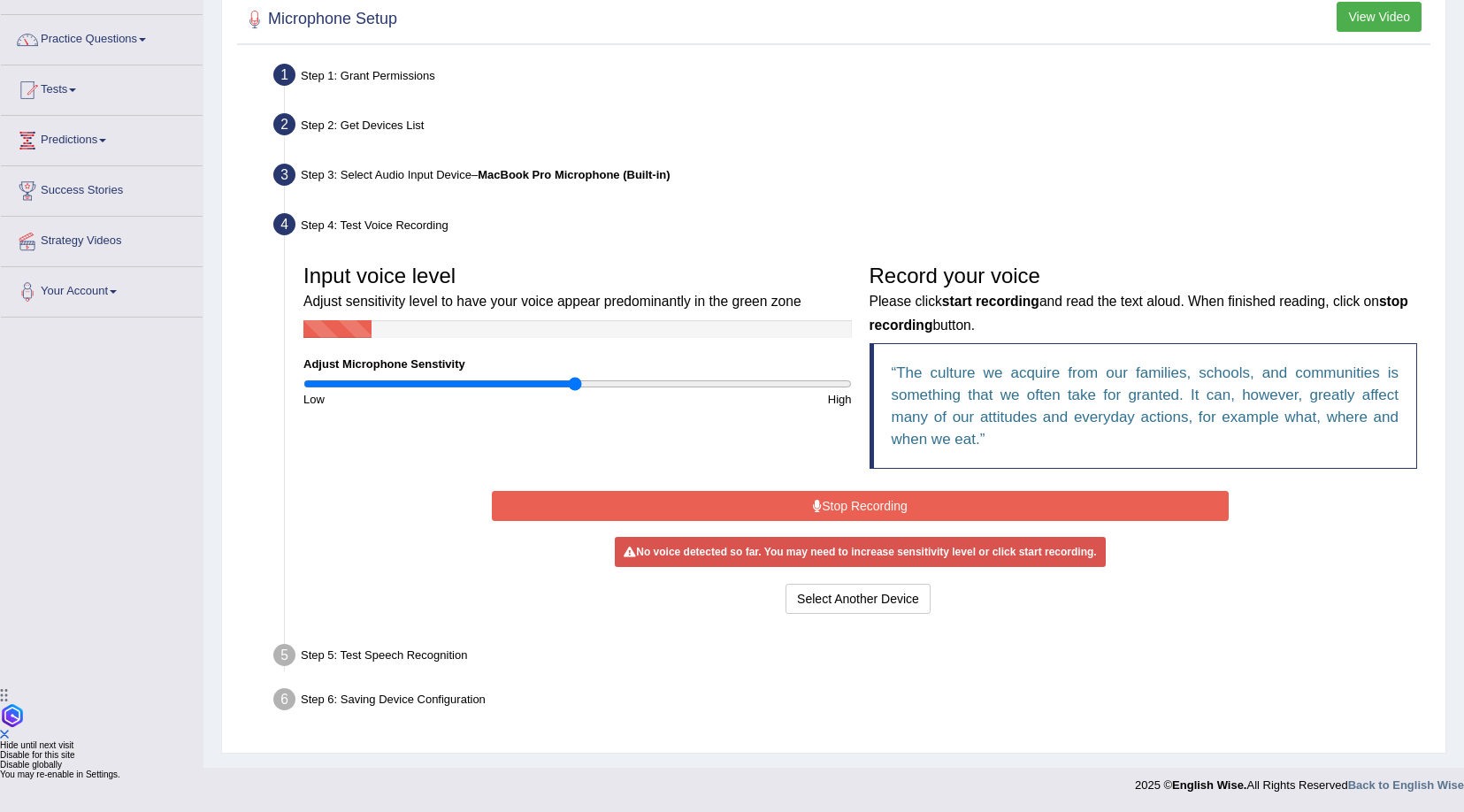
scroll to position [118, 0]
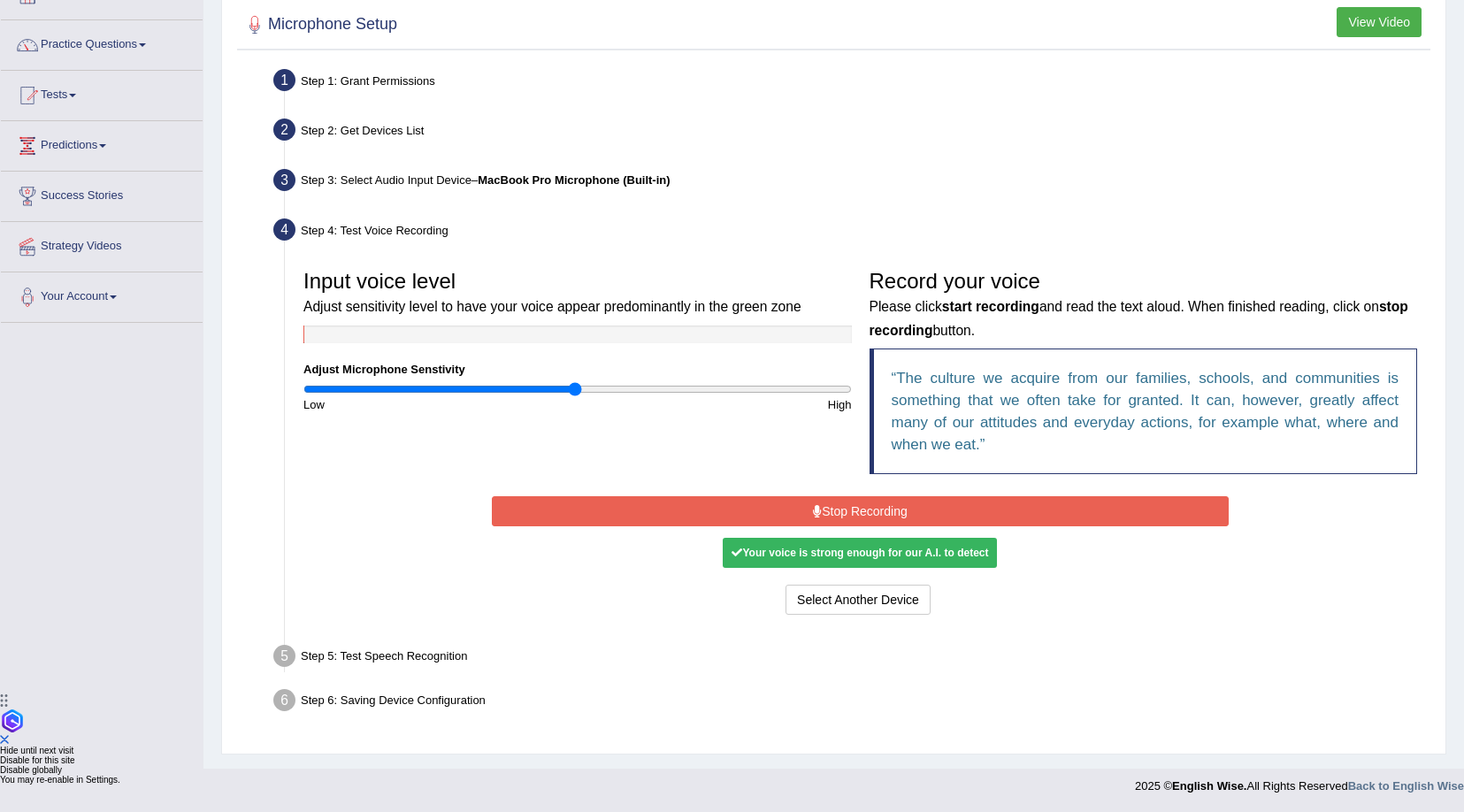
click at [973, 518] on button "Stop Recording" at bounding box center [860, 511] width 737 height 30
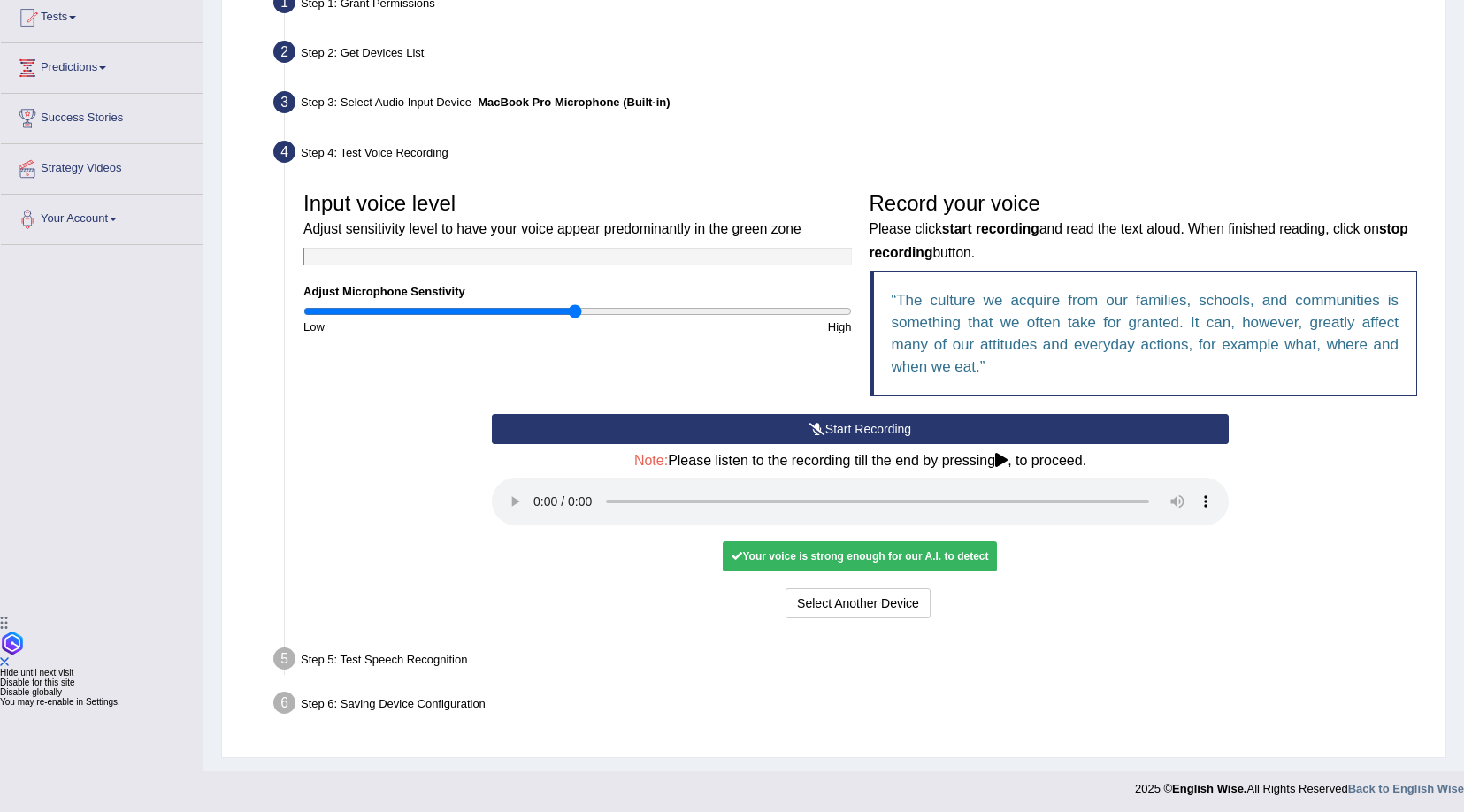
scroll to position [199, 0]
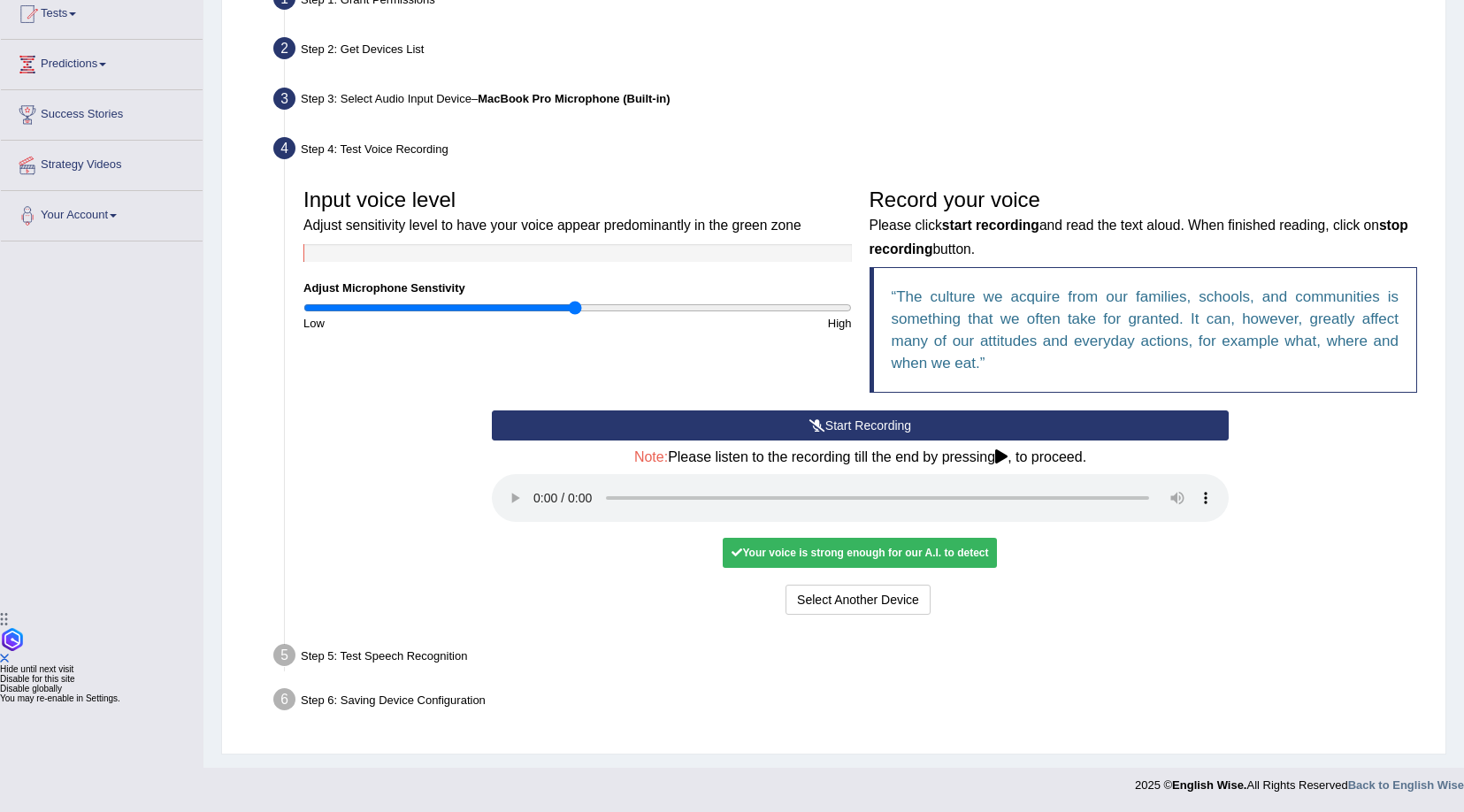
click at [431, 652] on div "Step 5: Test Speech Recognition" at bounding box center [851, 658] width 1171 height 39
click at [945, 600] on button "Voice is ok. Go to Next step" at bounding box center [933, 599] width 175 height 30
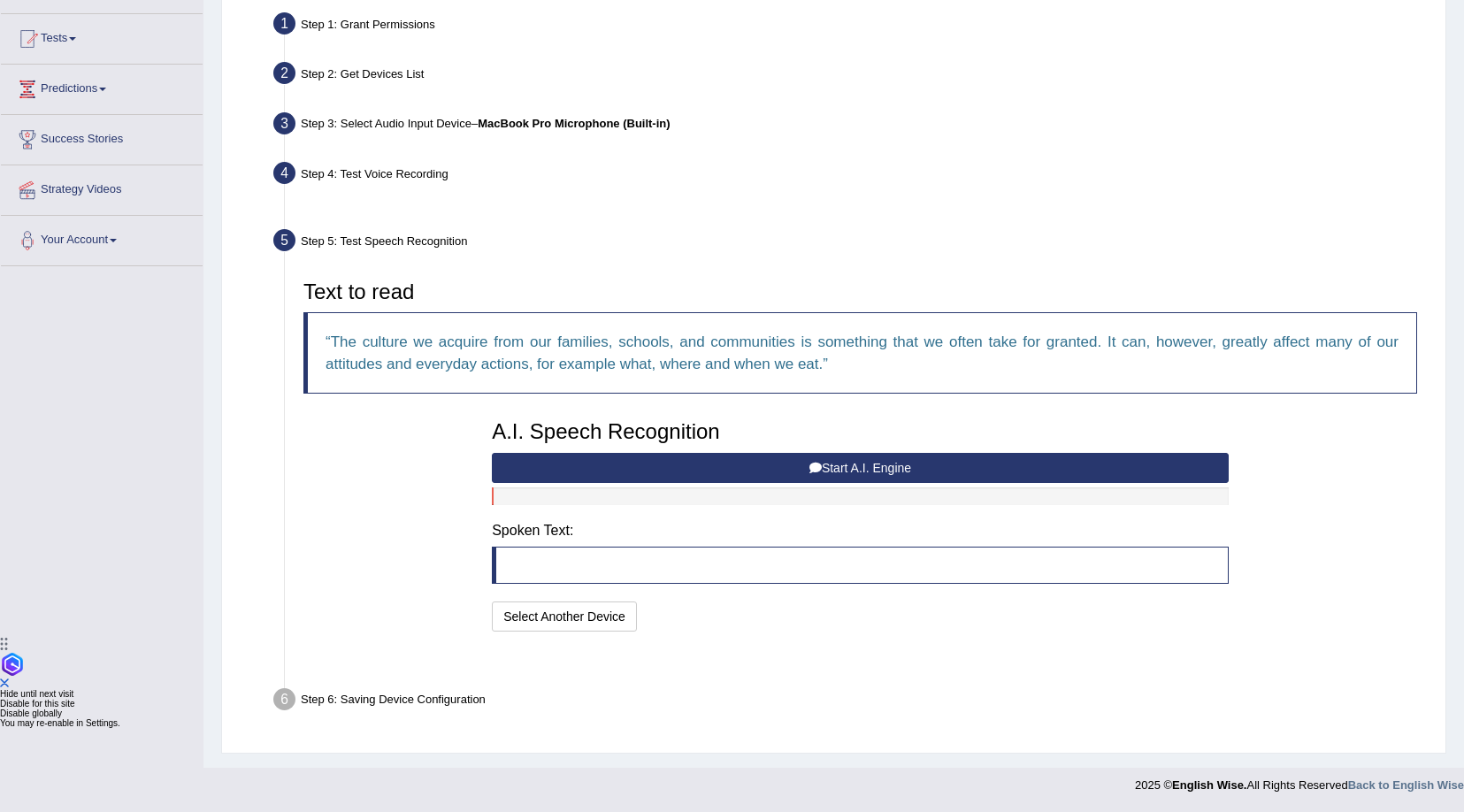
scroll to position [130, 0]
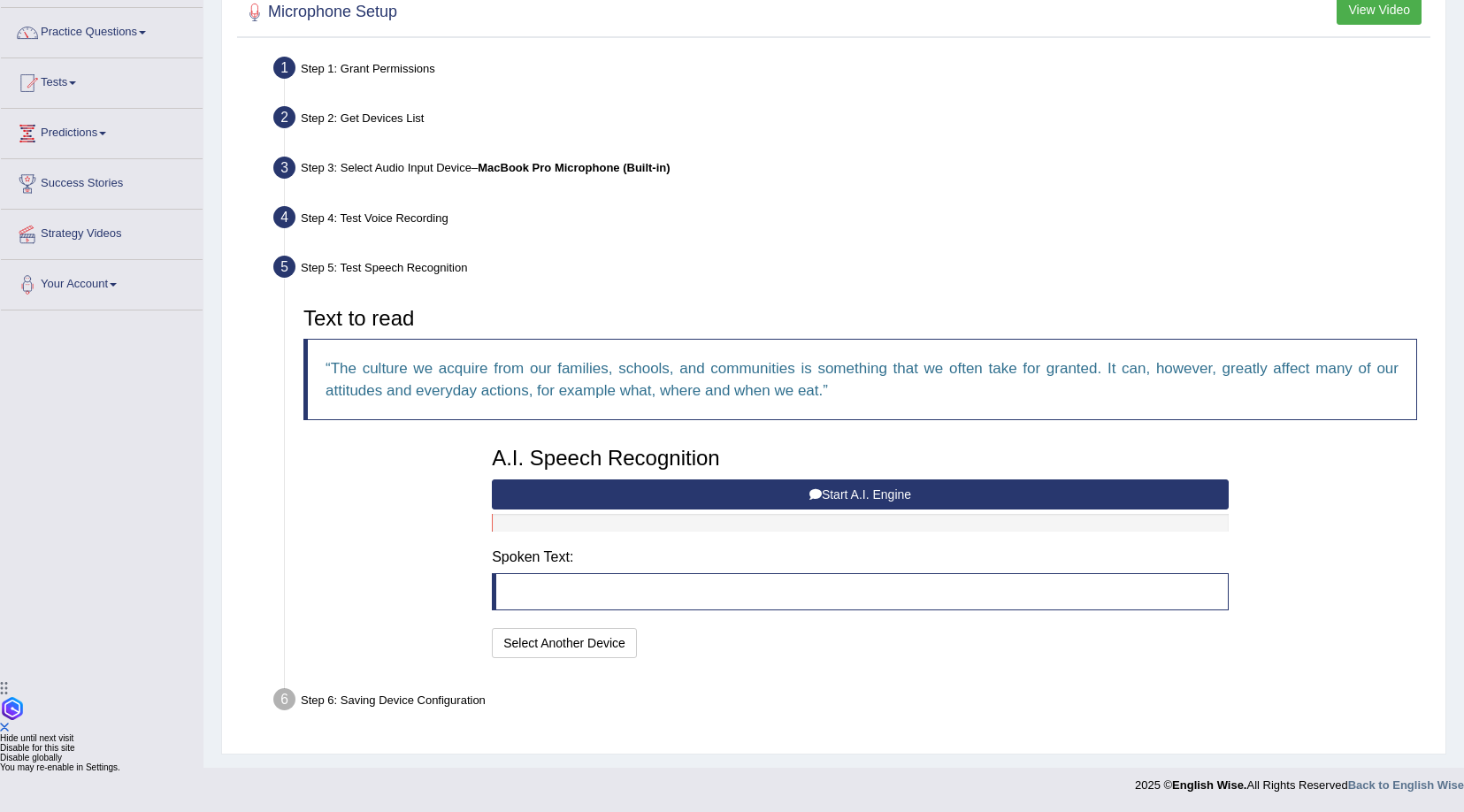
click at [904, 497] on button "Start A.I. Engine" at bounding box center [860, 494] width 737 height 30
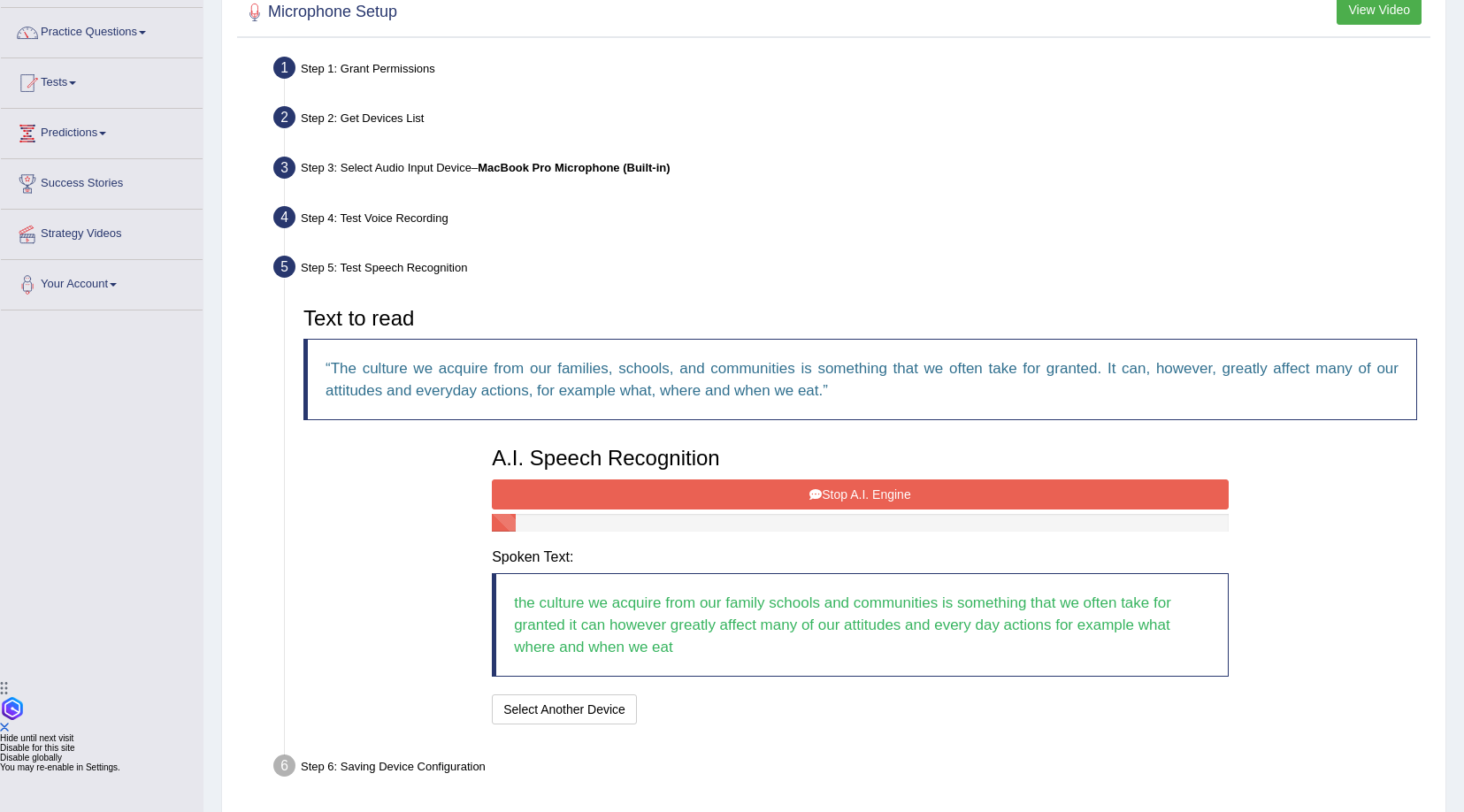
scroll to position [196, 0]
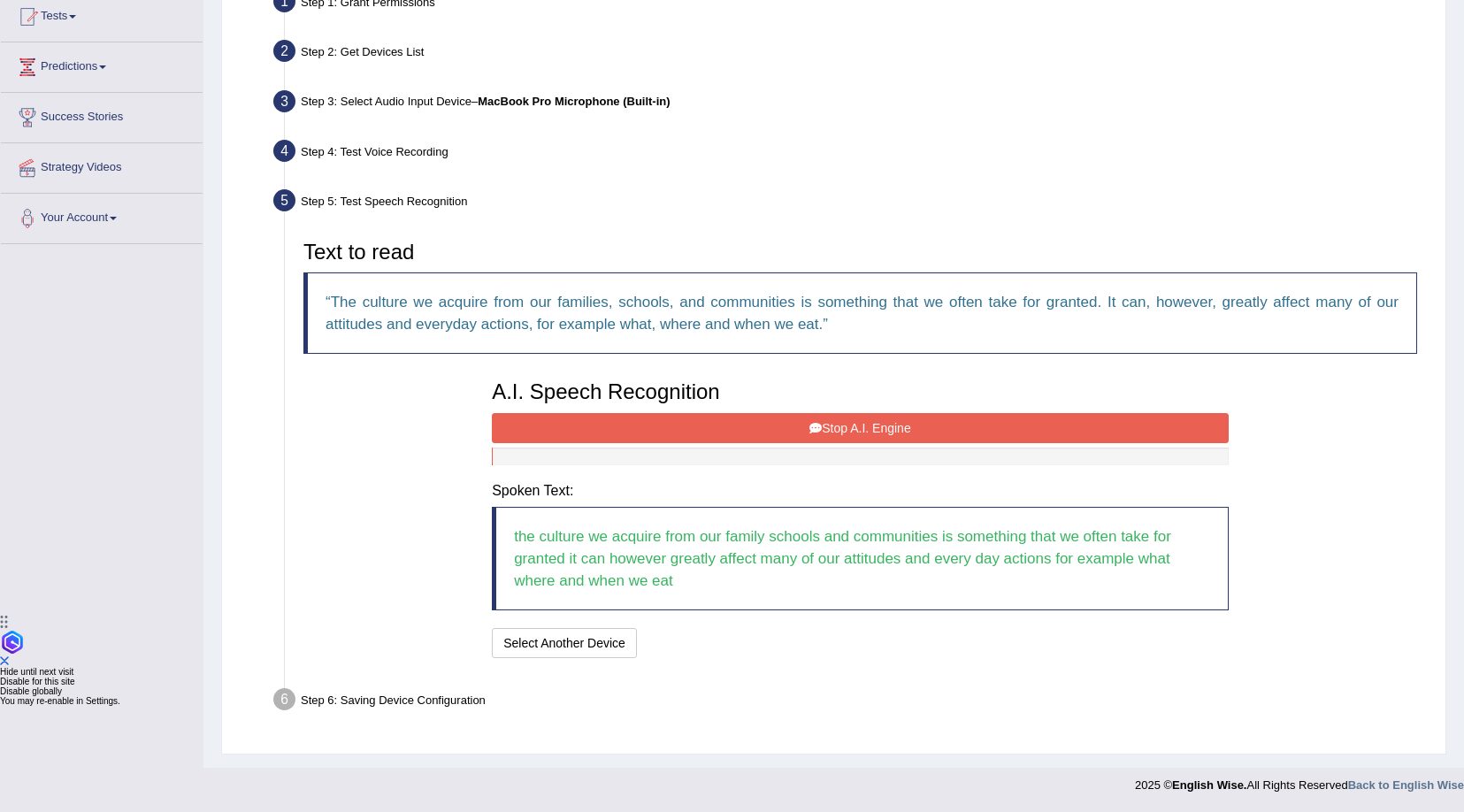
click at [903, 430] on button "Stop A.I. Engine" at bounding box center [860, 428] width 737 height 30
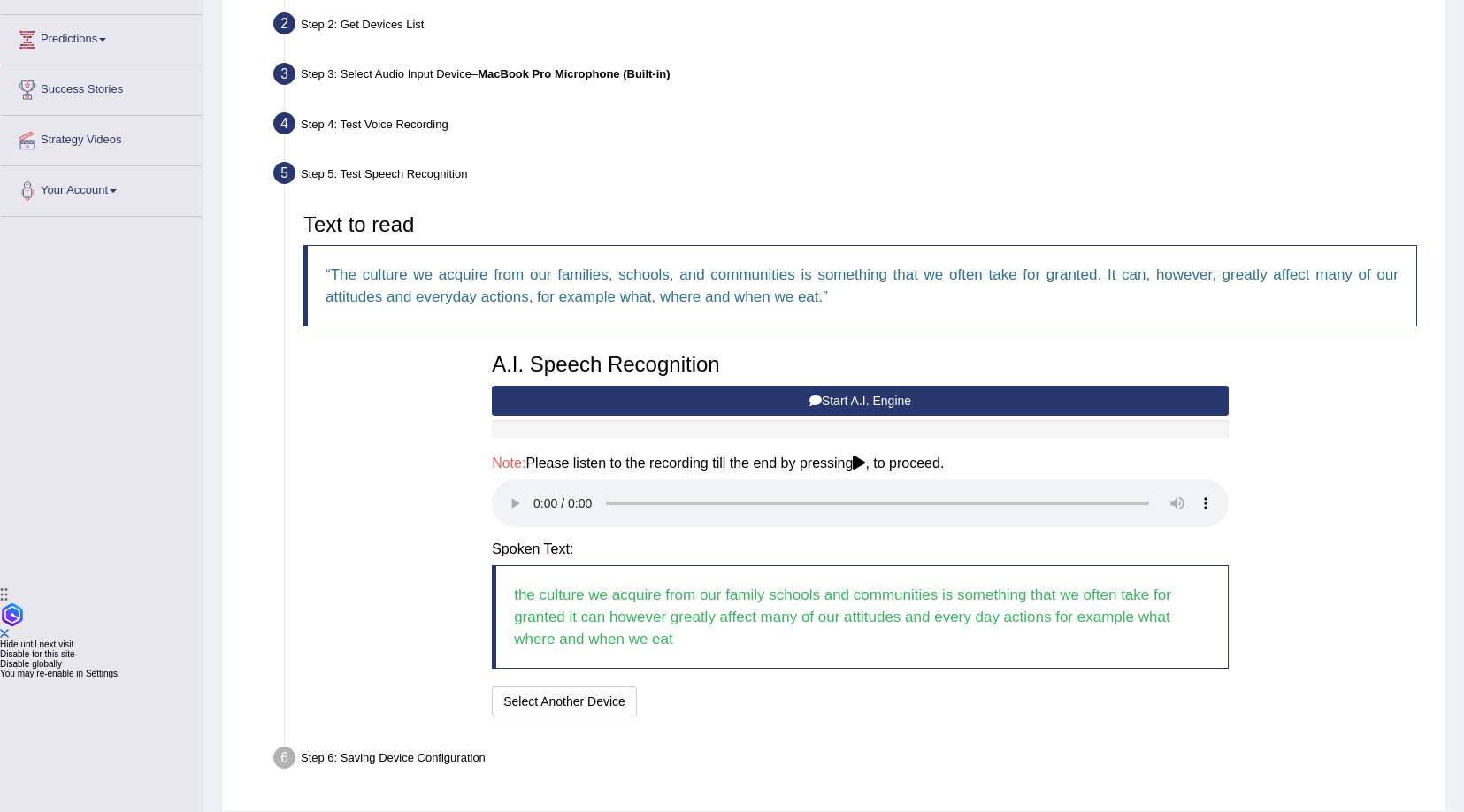
scroll to position [281, 0]
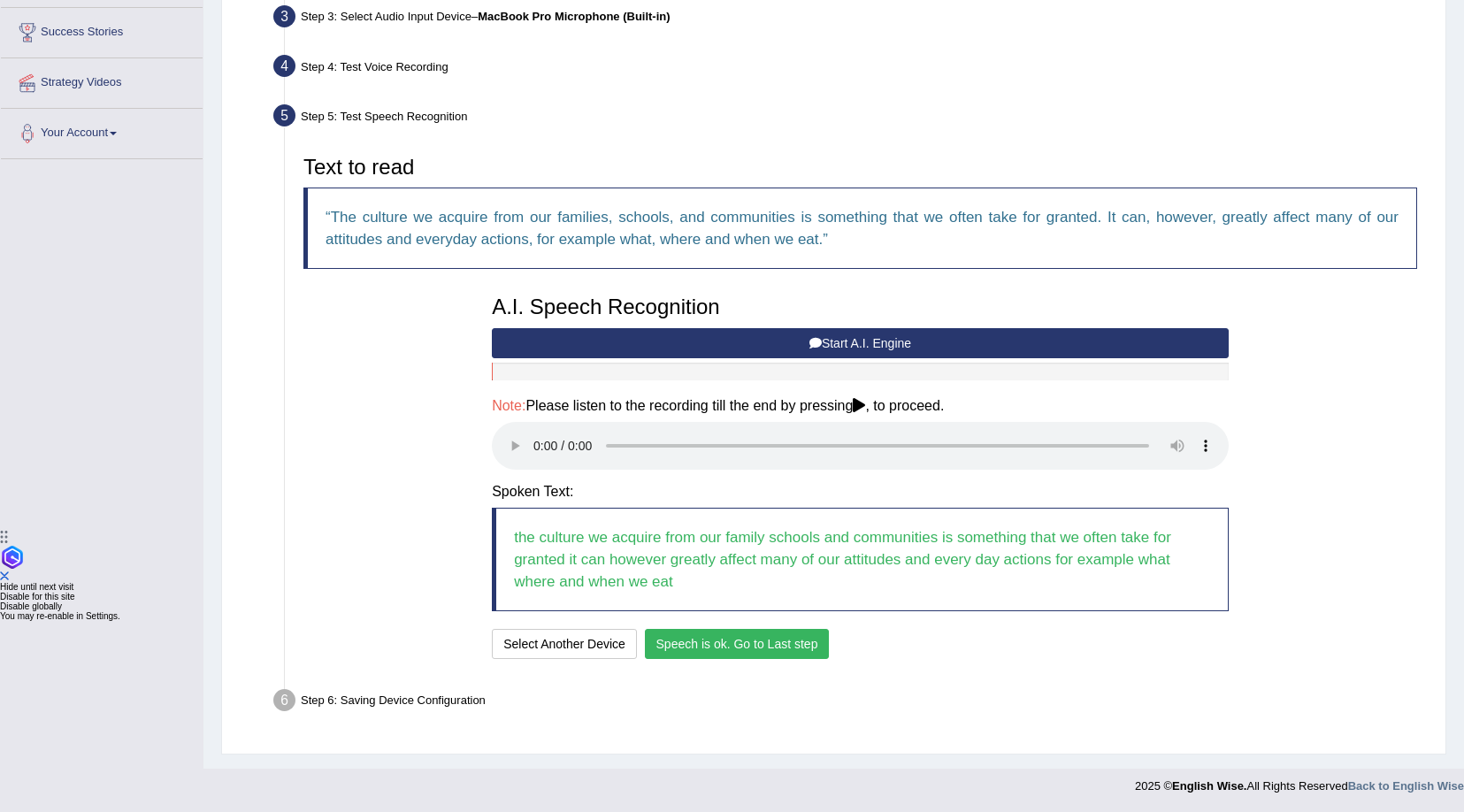
click at [797, 646] on button "Speech is ok. Go to Last step" at bounding box center [737, 643] width 185 height 30
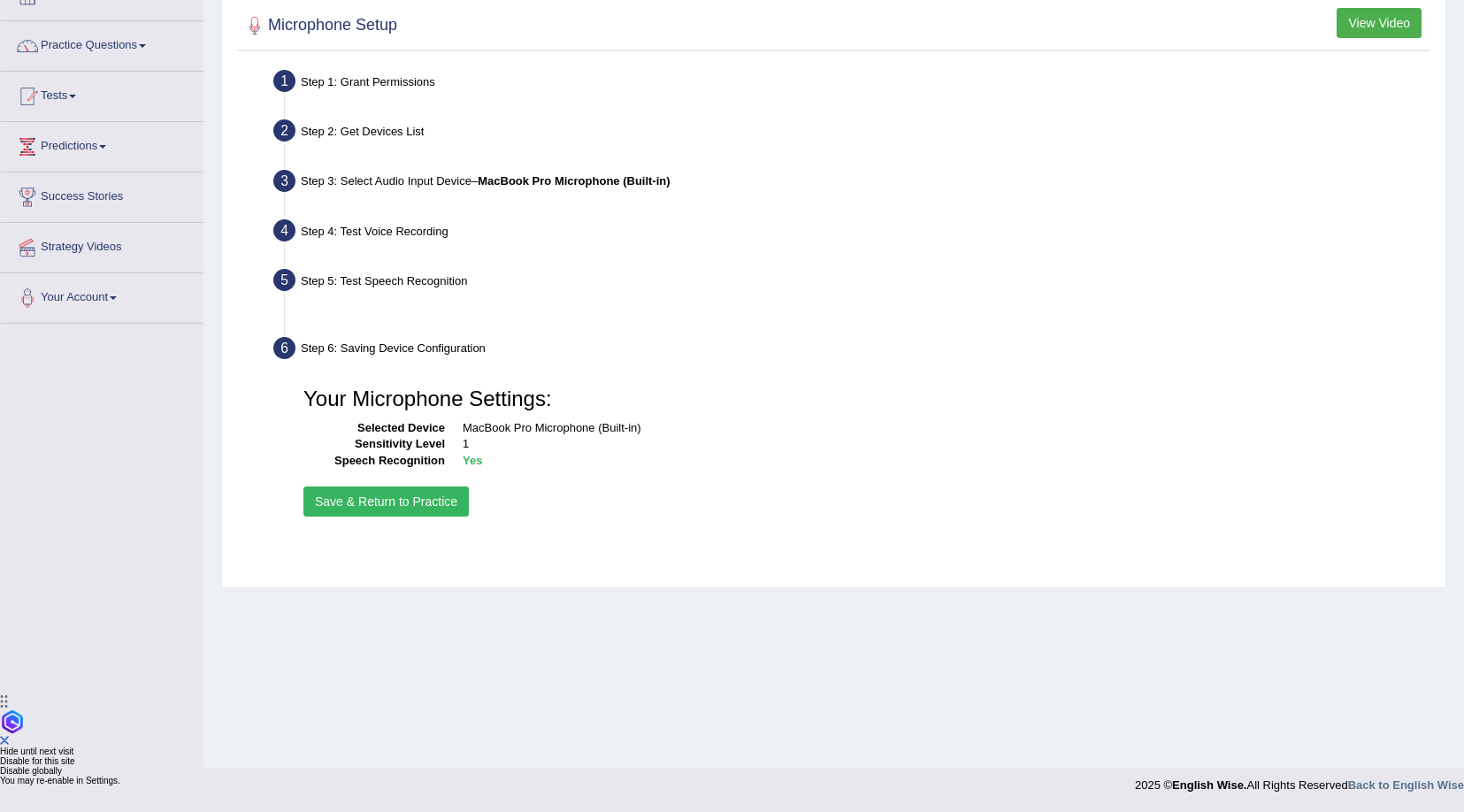
scroll to position [117, 0]
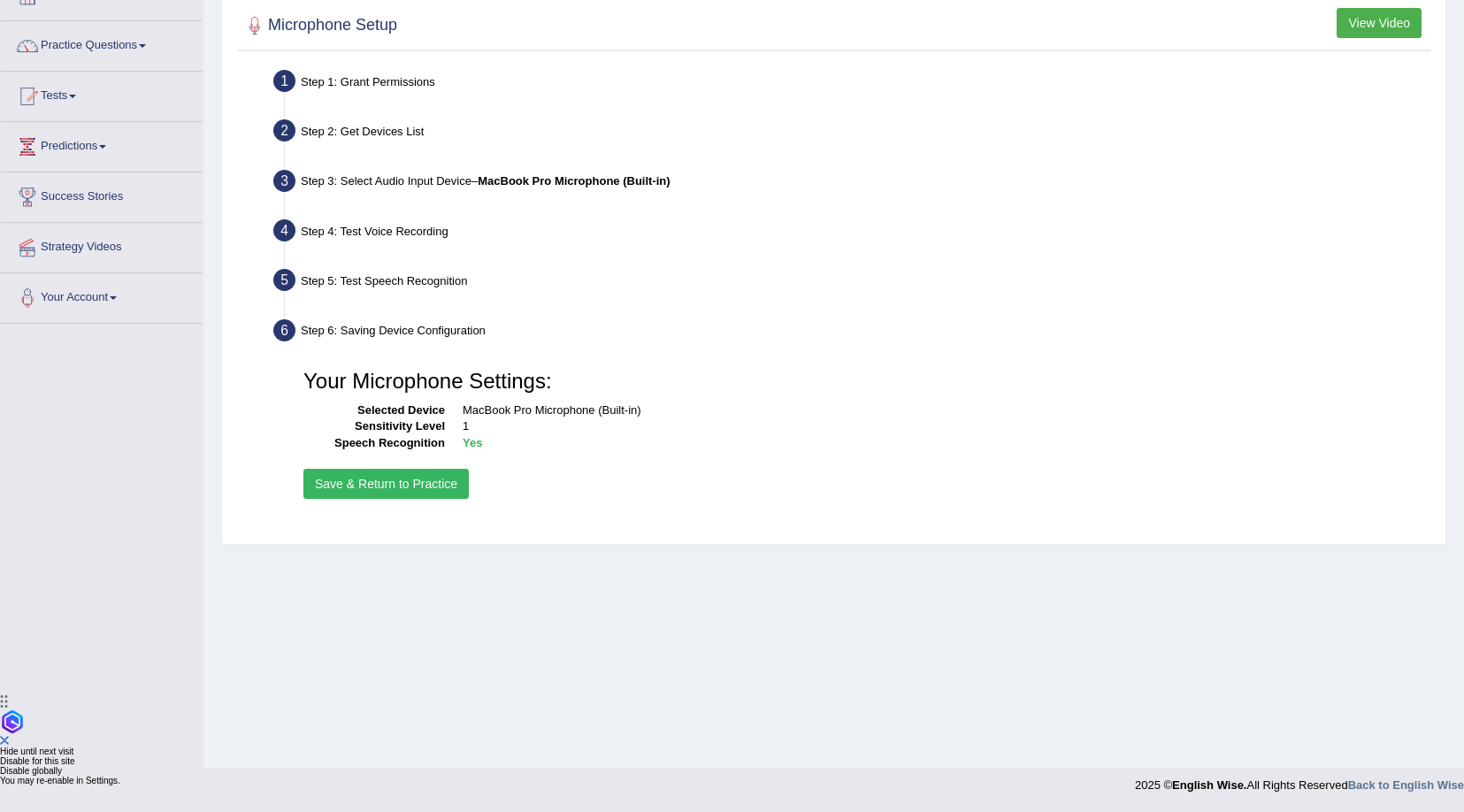
click at [393, 492] on button "Save & Return to Practice" at bounding box center [386, 483] width 166 height 30
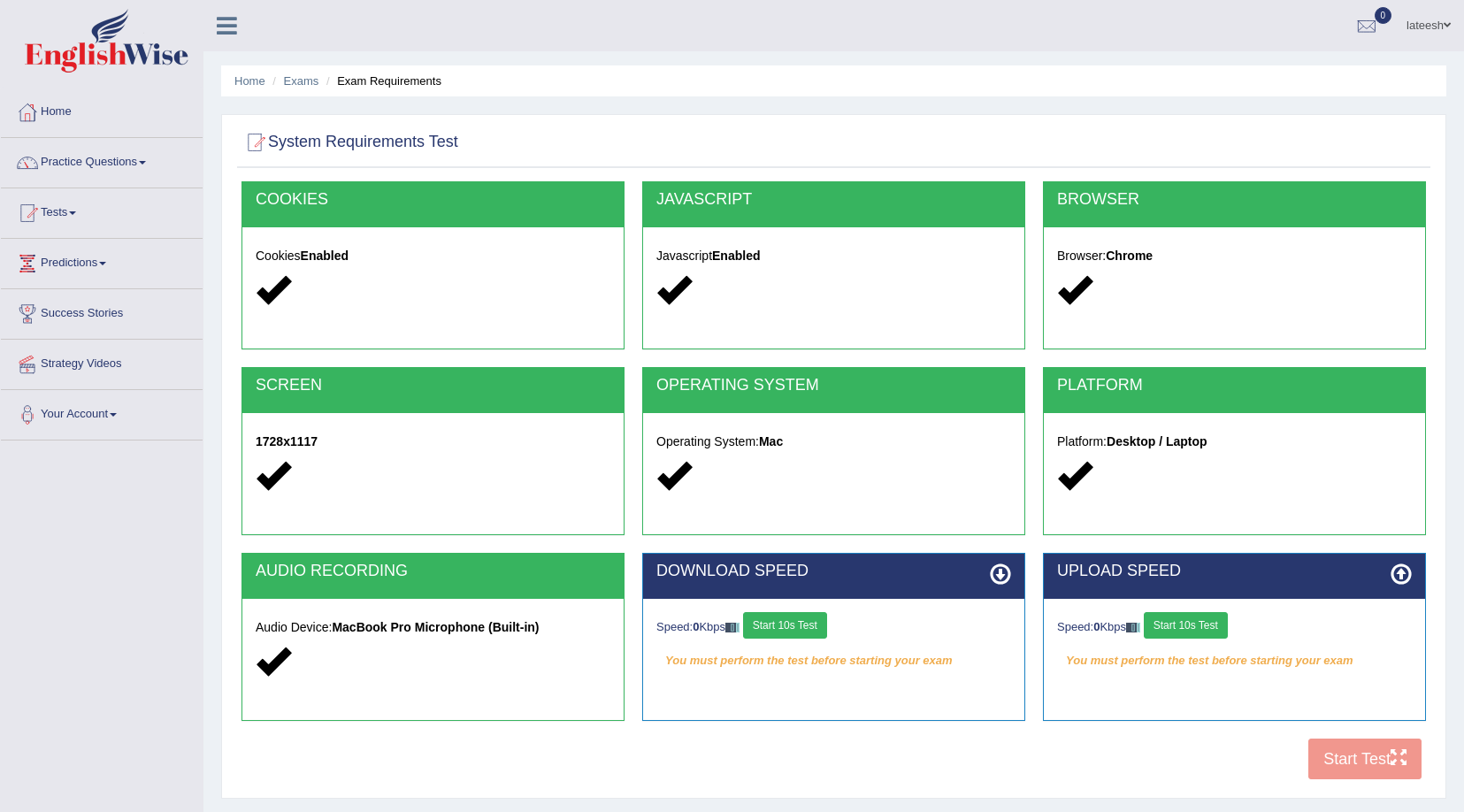
click at [812, 628] on button "Start 10s Test" at bounding box center [784, 625] width 84 height 27
click at [1185, 619] on button "Start 10s Test" at bounding box center [1185, 625] width 84 height 27
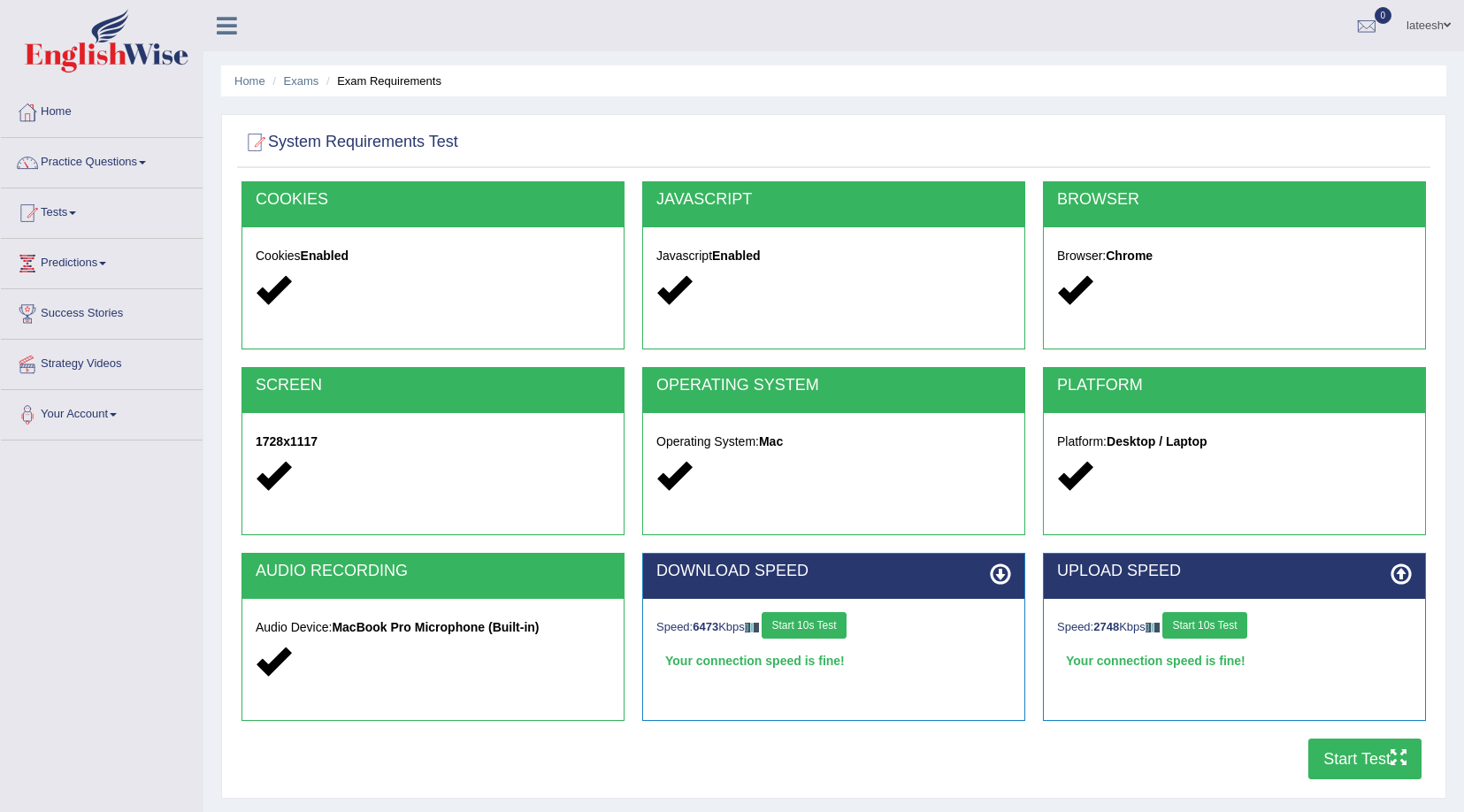
click at [1326, 758] on button "Start Test" at bounding box center [1364, 758] width 113 height 41
